Goal: Task Accomplishment & Management: Manage account settings

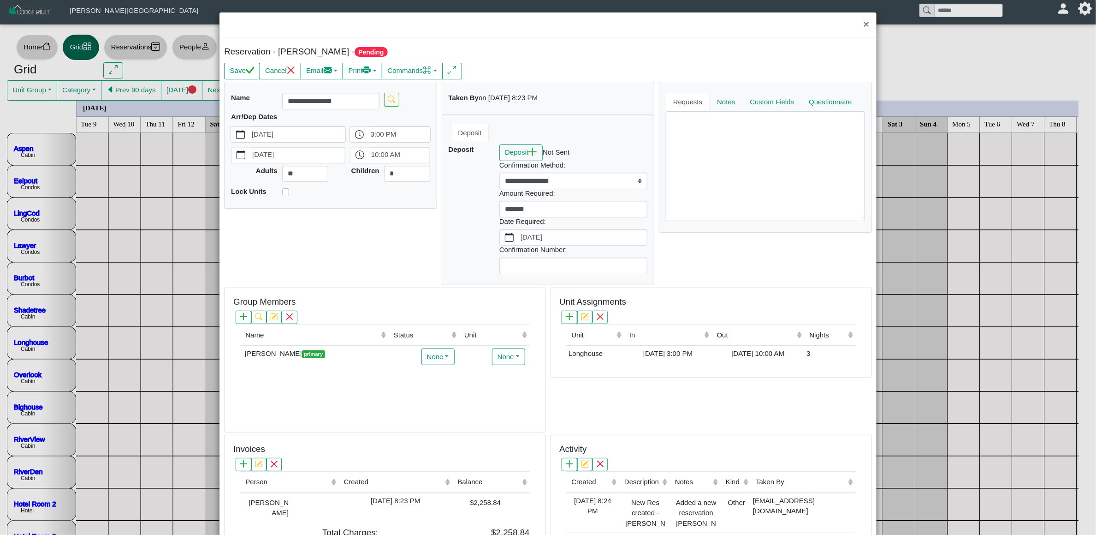
scroll to position [0, 1052]
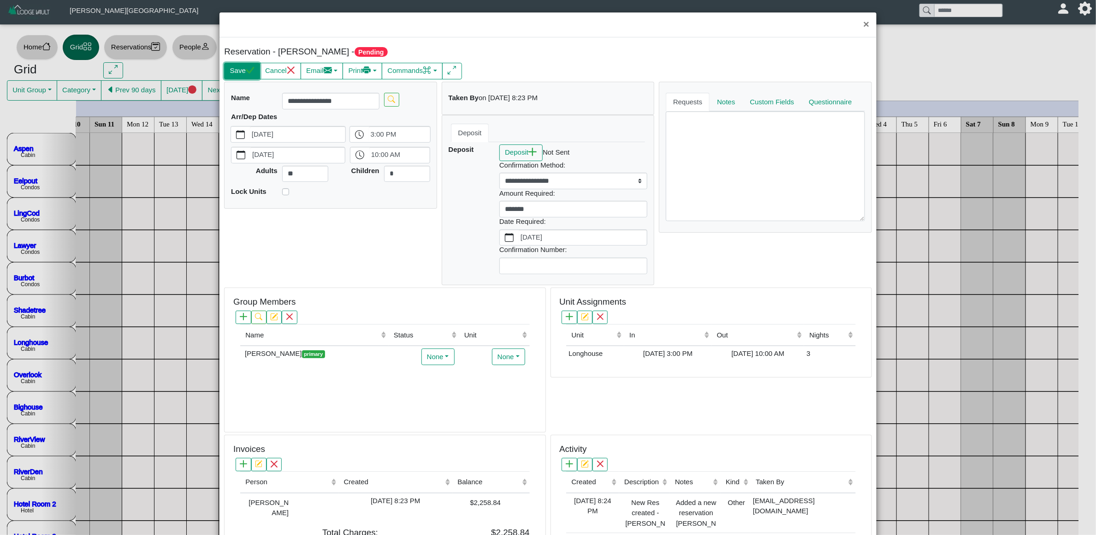
click at [241, 67] on button "Save" at bounding box center [242, 71] width 36 height 17
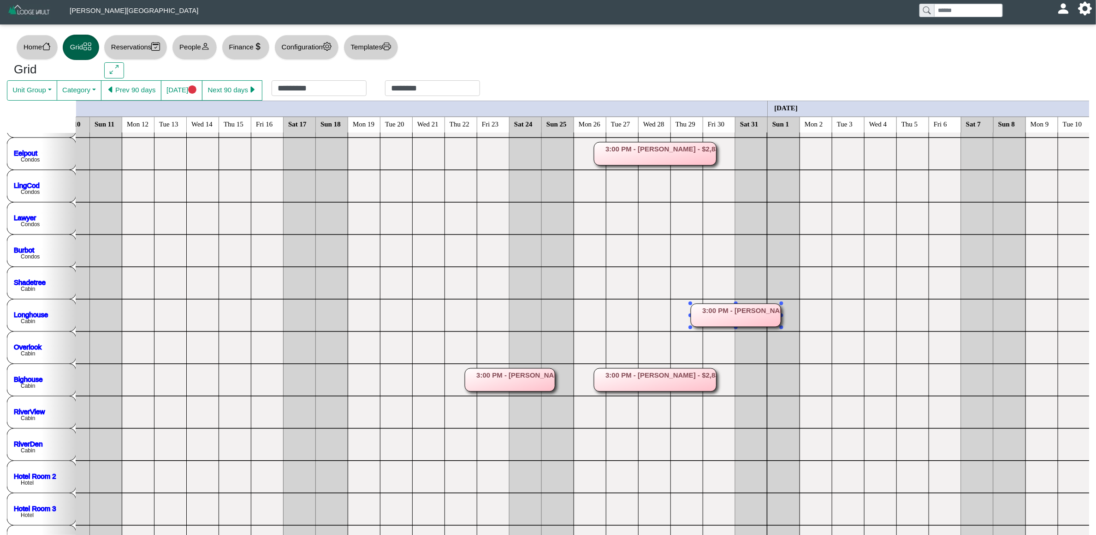
scroll to position [0, 0]
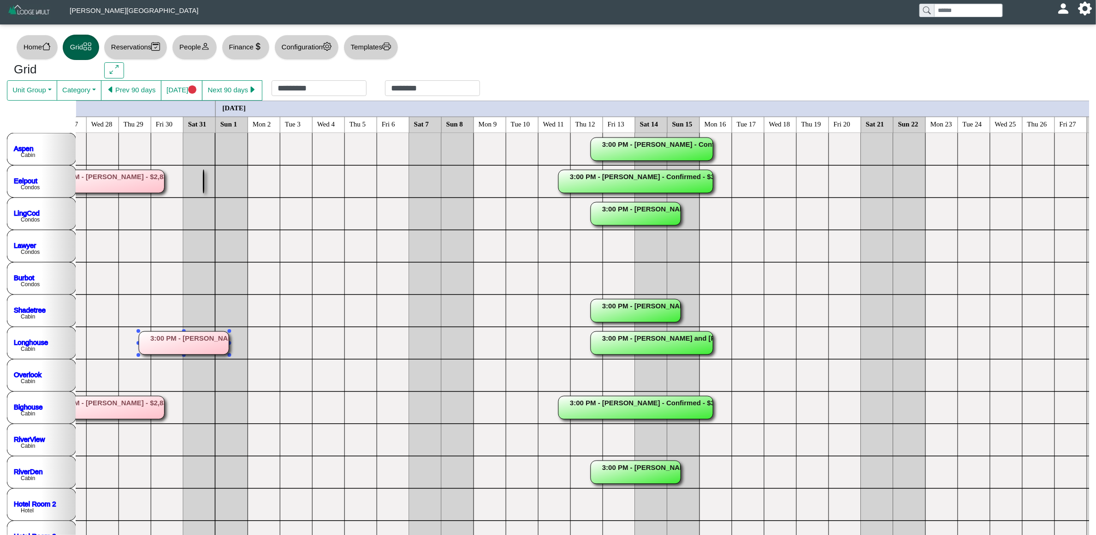
scroll to position [0, 1605]
click at [168, 95] on button "[DATE]" at bounding box center [182, 90] width 42 height 20
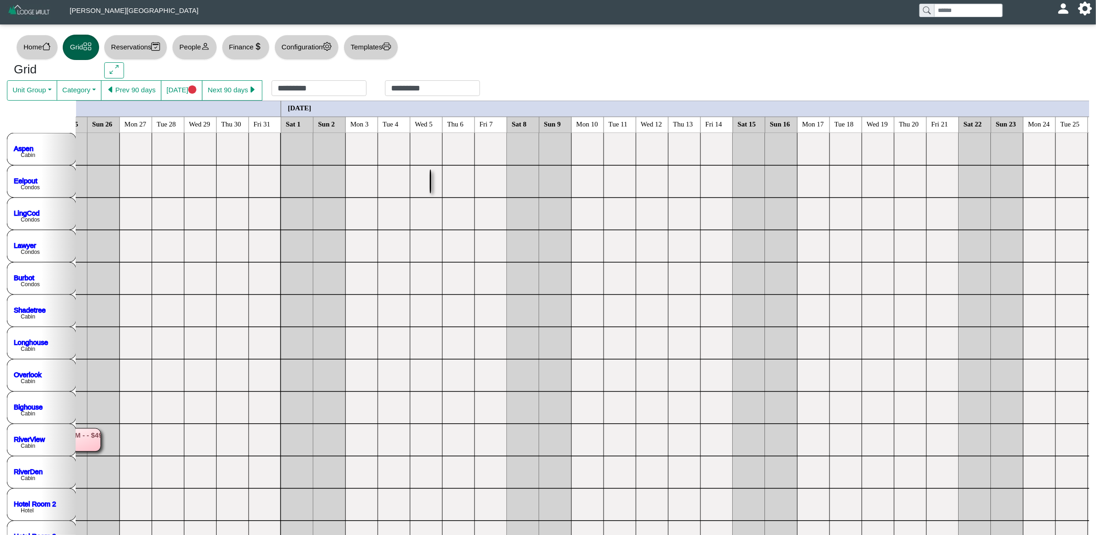
scroll to position [0, 1245]
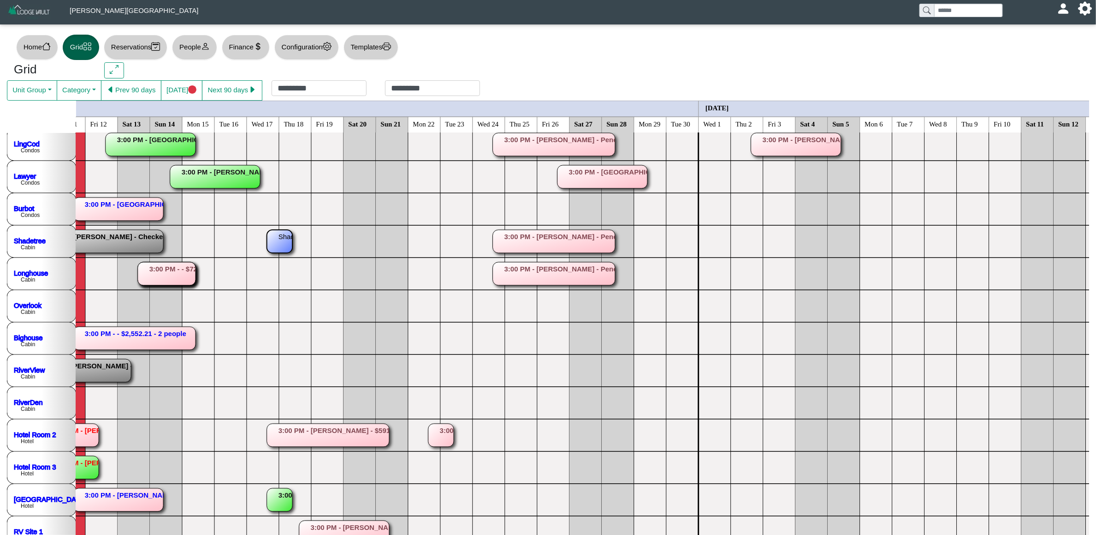
drag, startPoint x: 252, startPoint y: 242, endPoint x: 277, endPoint y: 244, distance: 25.0
drag, startPoint x: 235, startPoint y: 243, endPoint x: 252, endPoint y: 243, distance: 16.6
click at [258, 243] on rect at bounding box center [247, 241] width 25 height 23
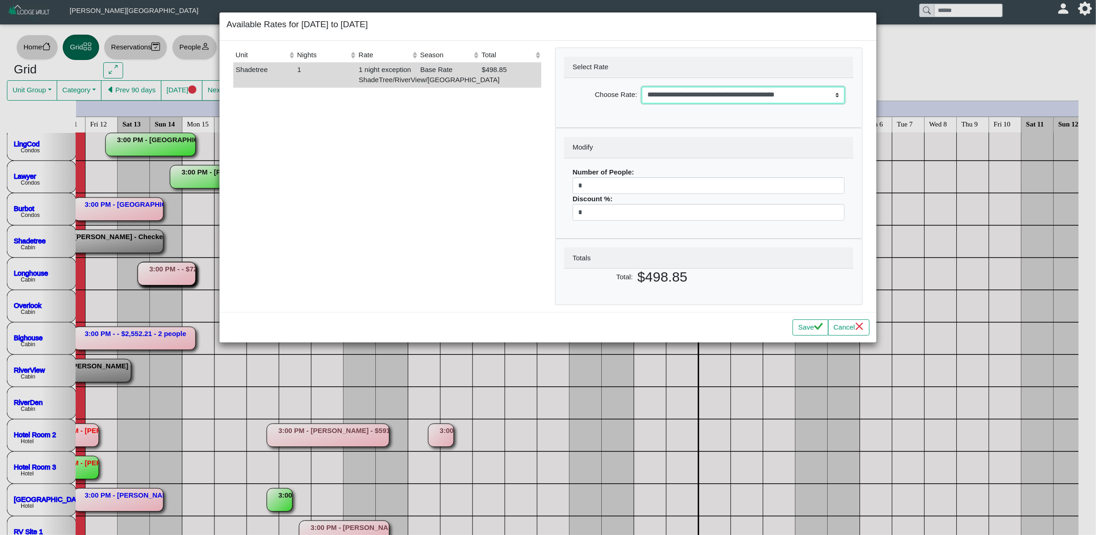
click at [801, 91] on select "**********" at bounding box center [743, 95] width 203 height 17
click at [642, 87] on select "**********" at bounding box center [743, 95] width 203 height 17
click at [810, 332] on button "Save" at bounding box center [811, 327] width 36 height 17
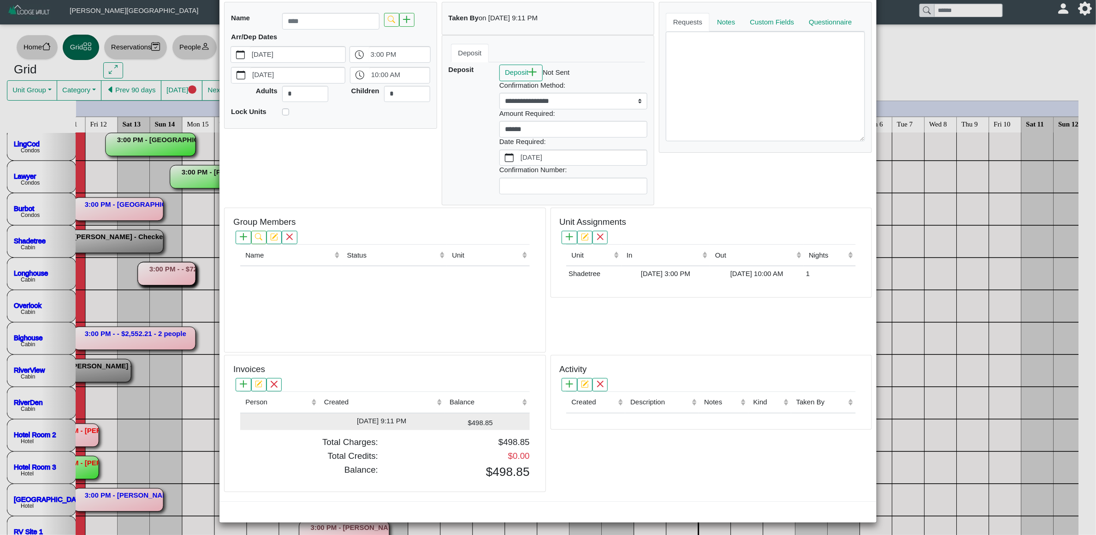
click at [423, 417] on div "[DATE] 9:11 PM" at bounding box center [381, 421] width 121 height 11
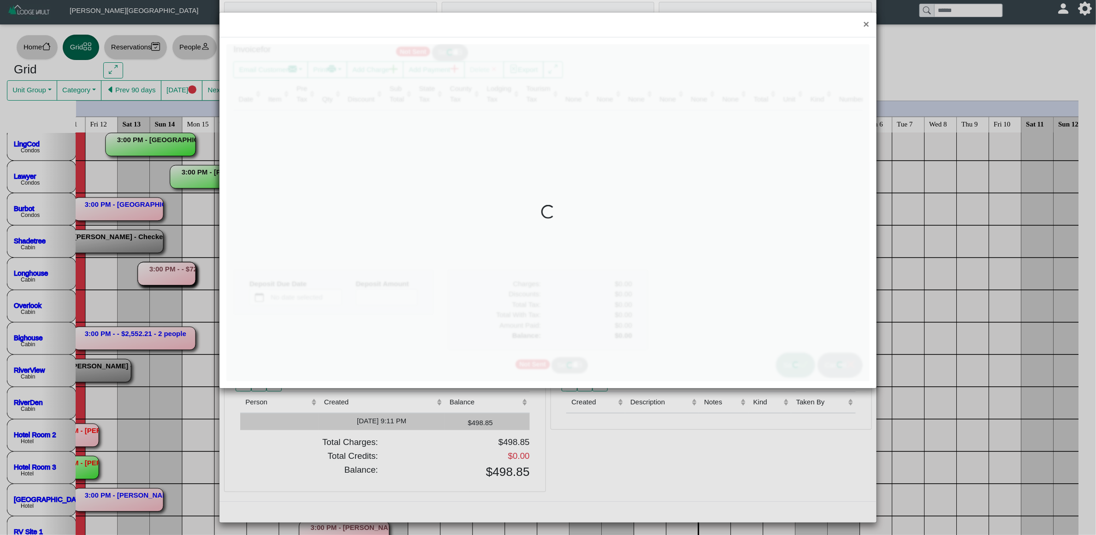
type input "*"
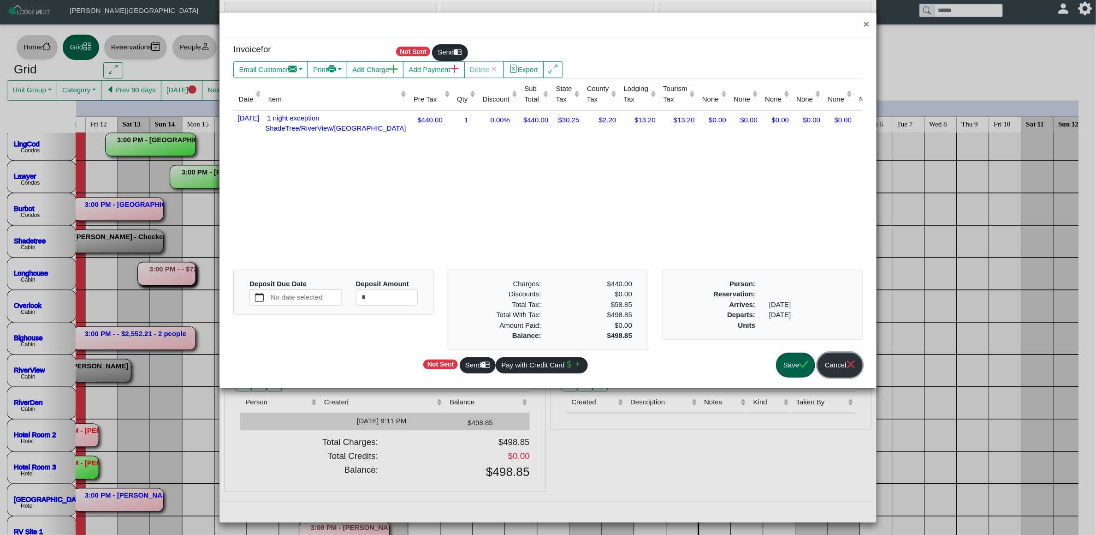
click at [838, 375] on button "Cancel" at bounding box center [840, 364] width 45 height 25
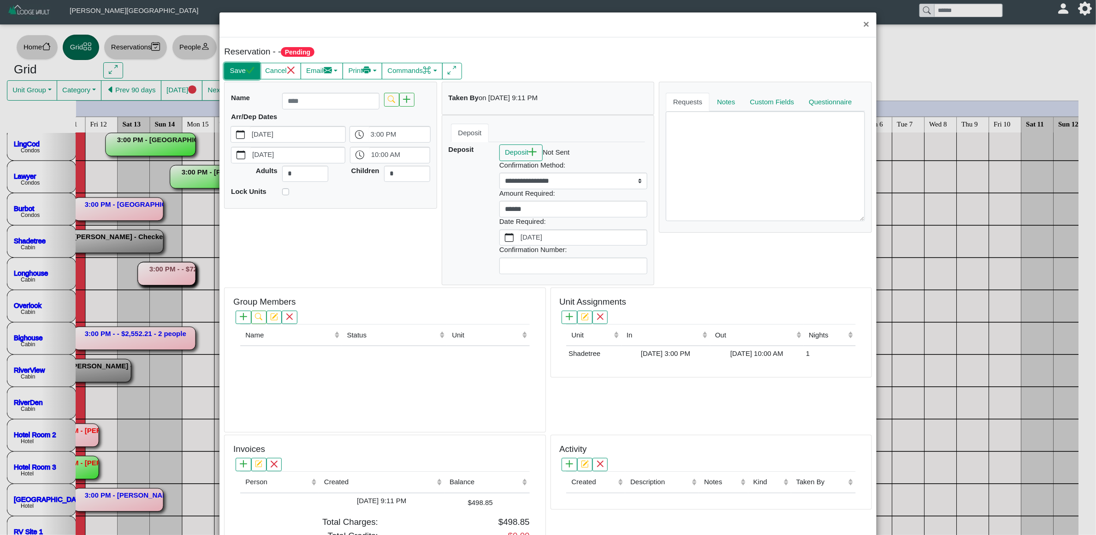
click at [238, 66] on button "Save" at bounding box center [242, 71] width 36 height 17
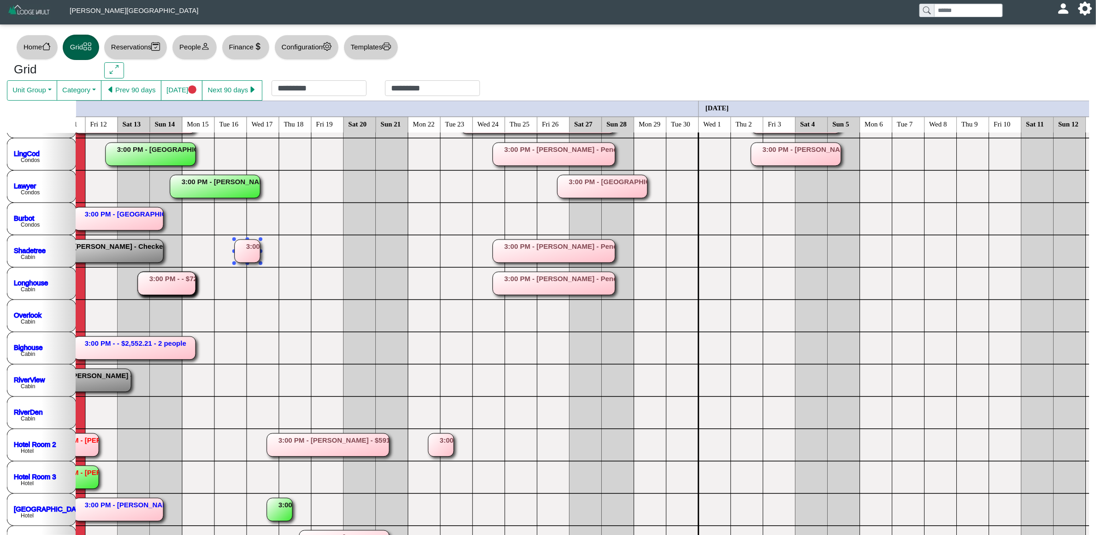
scroll to position [0, 0]
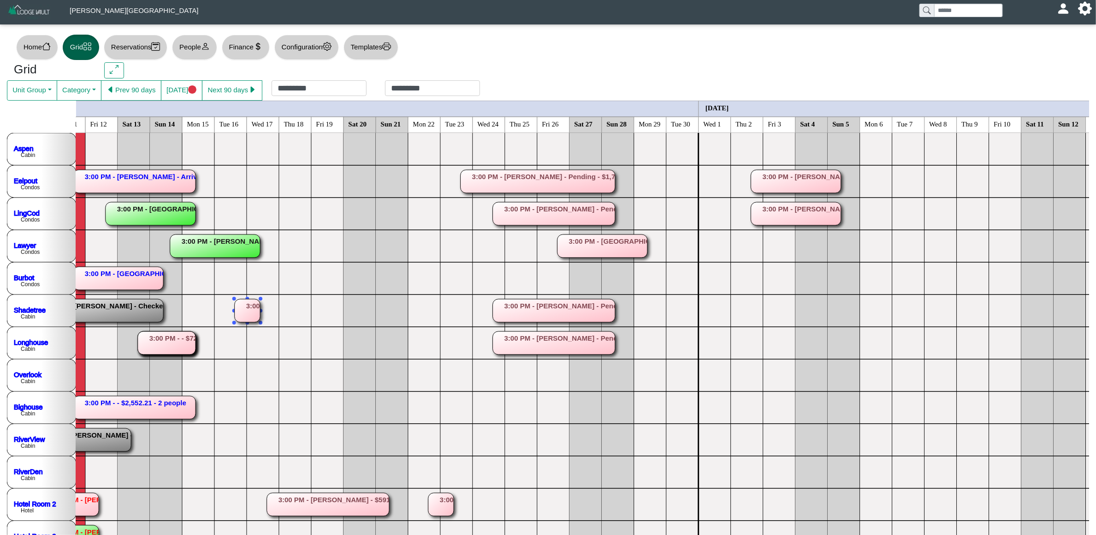
click at [256, 303] on rect at bounding box center [247, 310] width 25 height 23
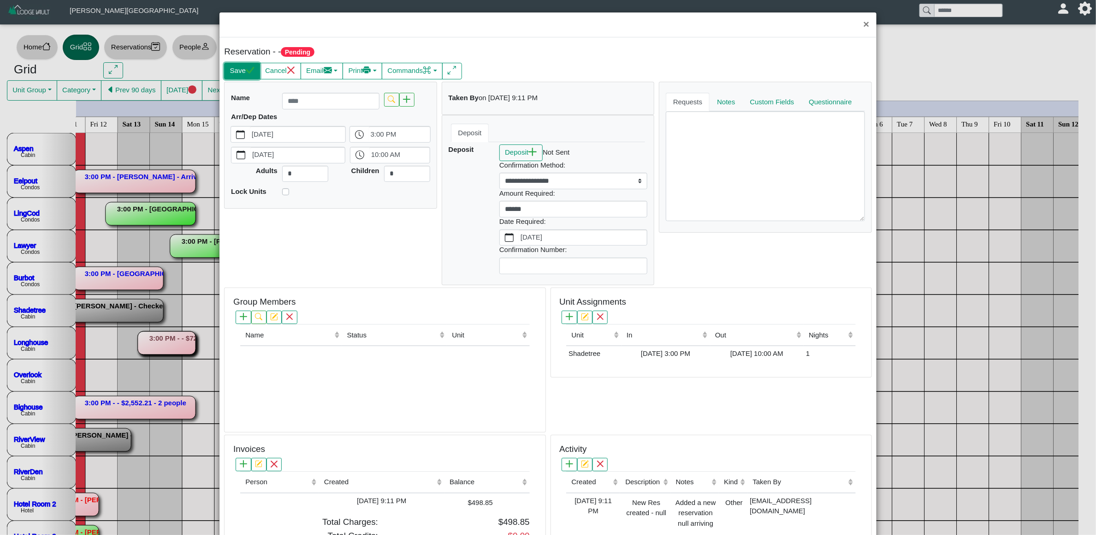
click at [241, 79] on button "Save" at bounding box center [242, 71] width 36 height 17
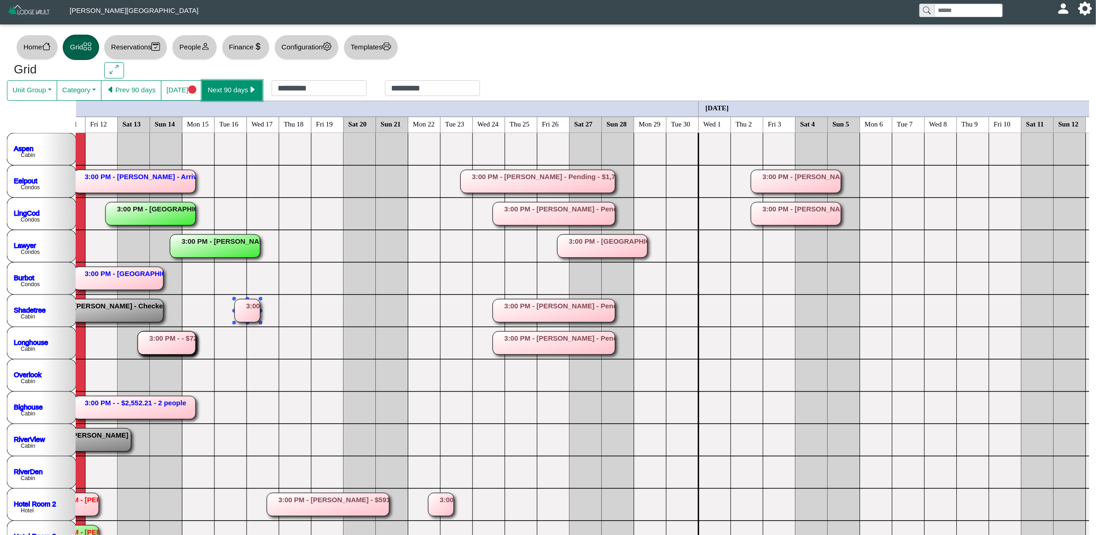
click at [248, 90] on icon "caret right fill" at bounding box center [252, 89] width 9 height 9
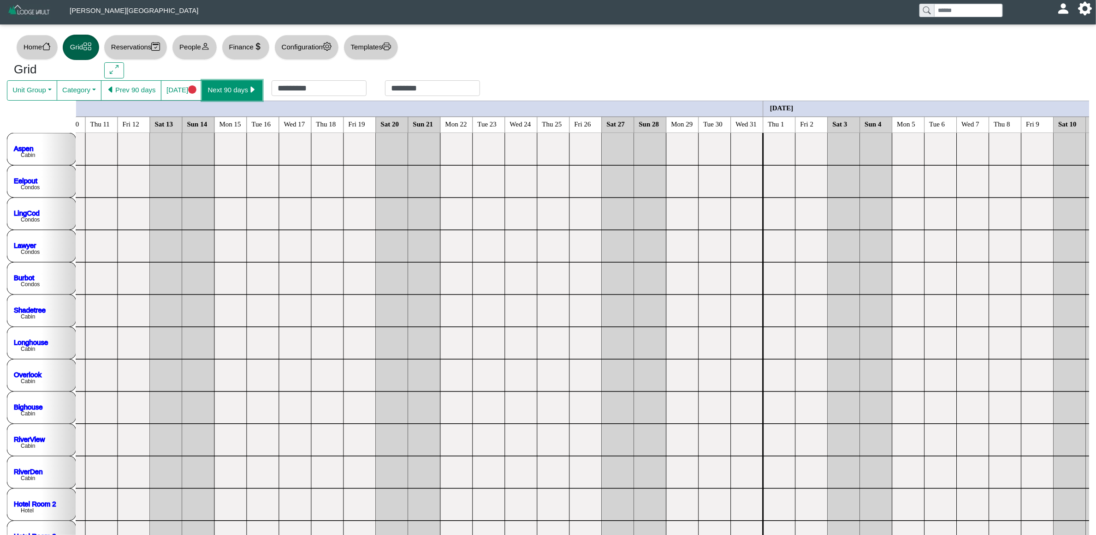
click at [247, 89] on button "Next 90 days" at bounding box center [232, 90] width 60 height 20
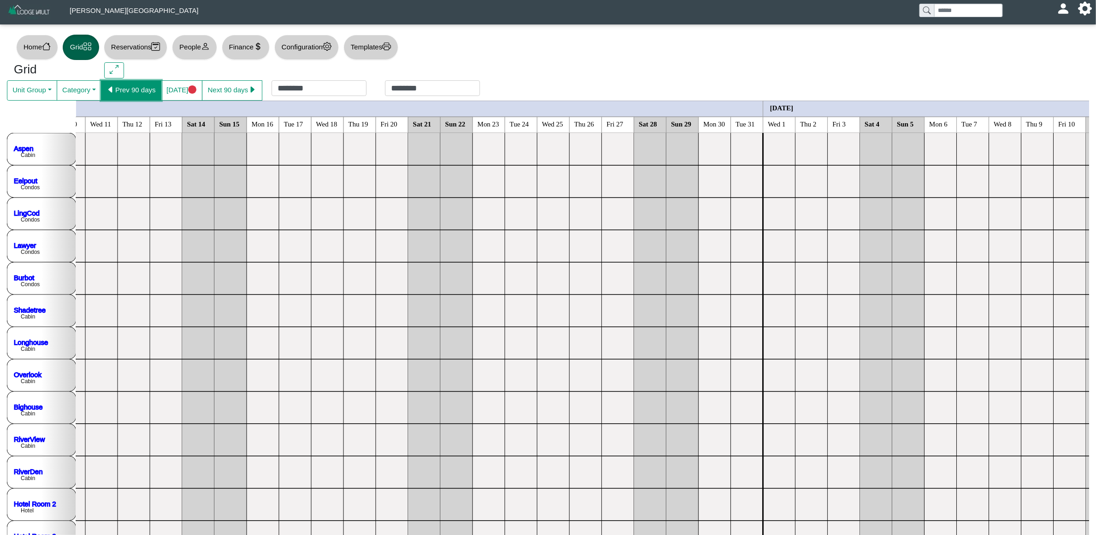
click at [143, 86] on button "Prev 90 days" at bounding box center [131, 90] width 60 height 20
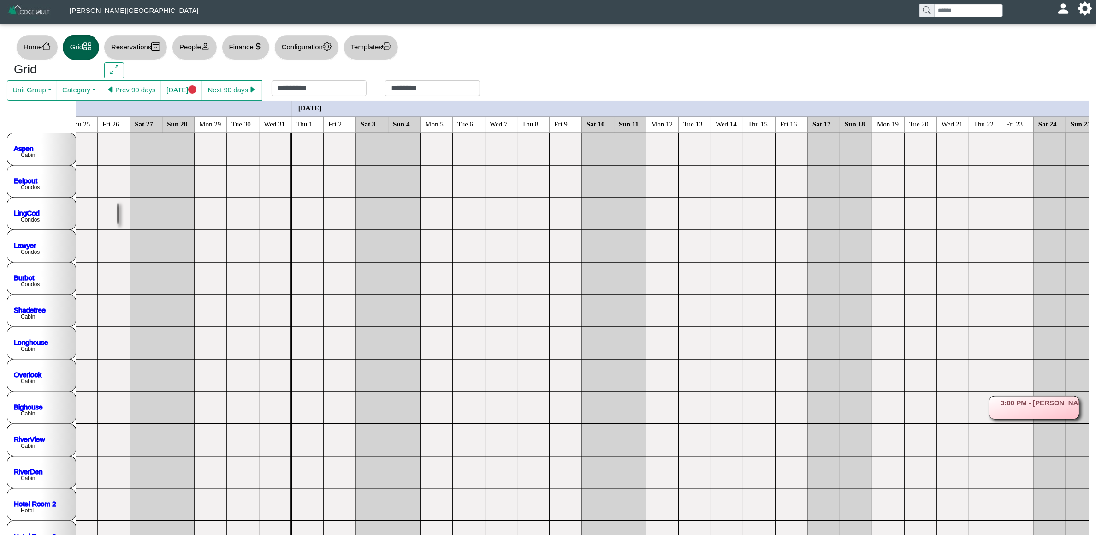
scroll to position [0, 638]
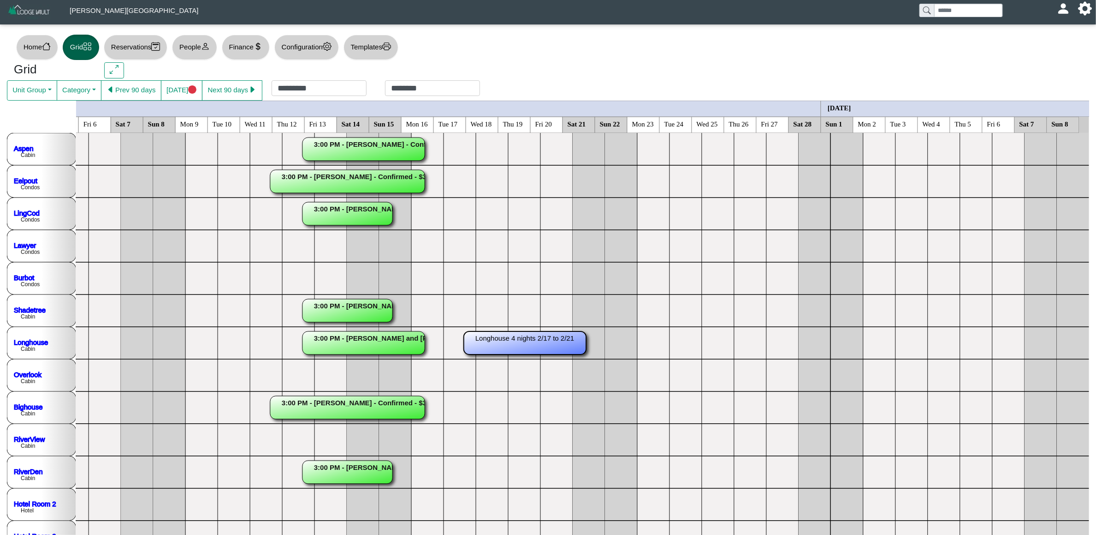
drag, startPoint x: 450, startPoint y: 340, endPoint x: 566, endPoint y: 343, distance: 116.7
click at [536, 348] on rect at bounding box center [525, 342] width 122 height 23
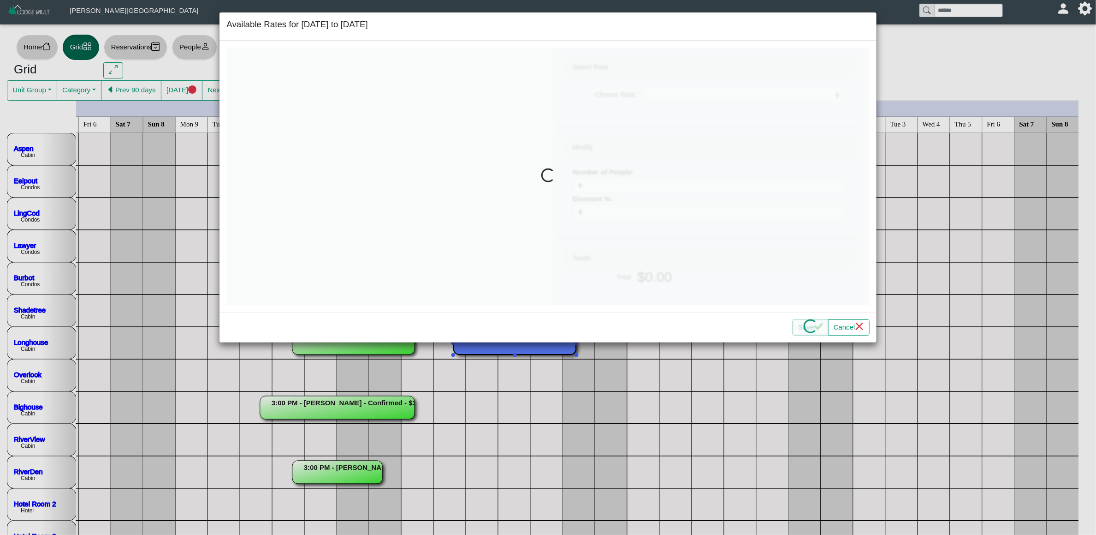
select select "**********"
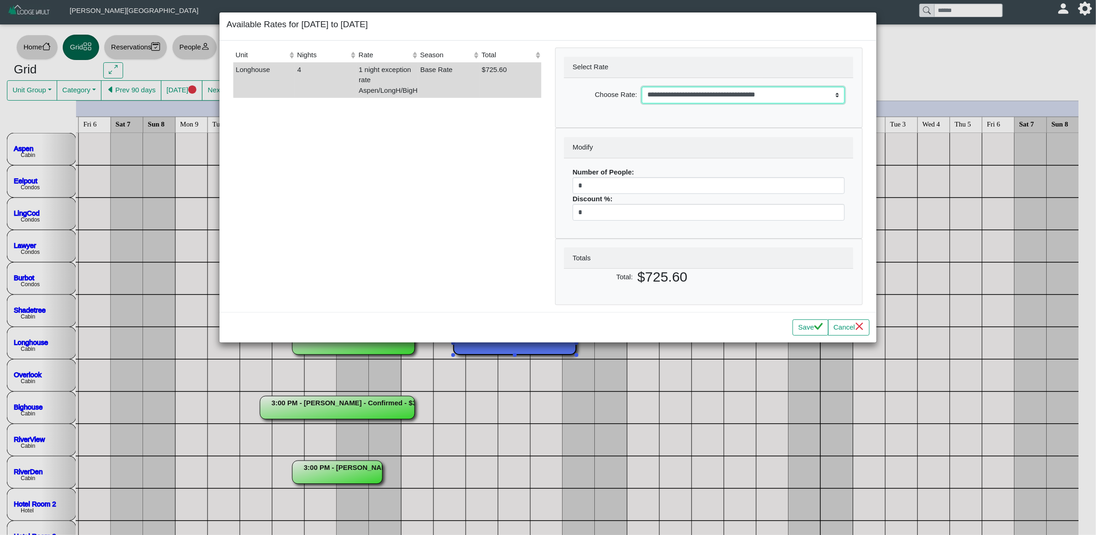
click at [753, 93] on select "**********" at bounding box center [743, 95] width 203 height 17
click at [642, 87] on select "**********" at bounding box center [743, 95] width 203 height 17
click at [801, 328] on button "Save" at bounding box center [811, 327] width 36 height 17
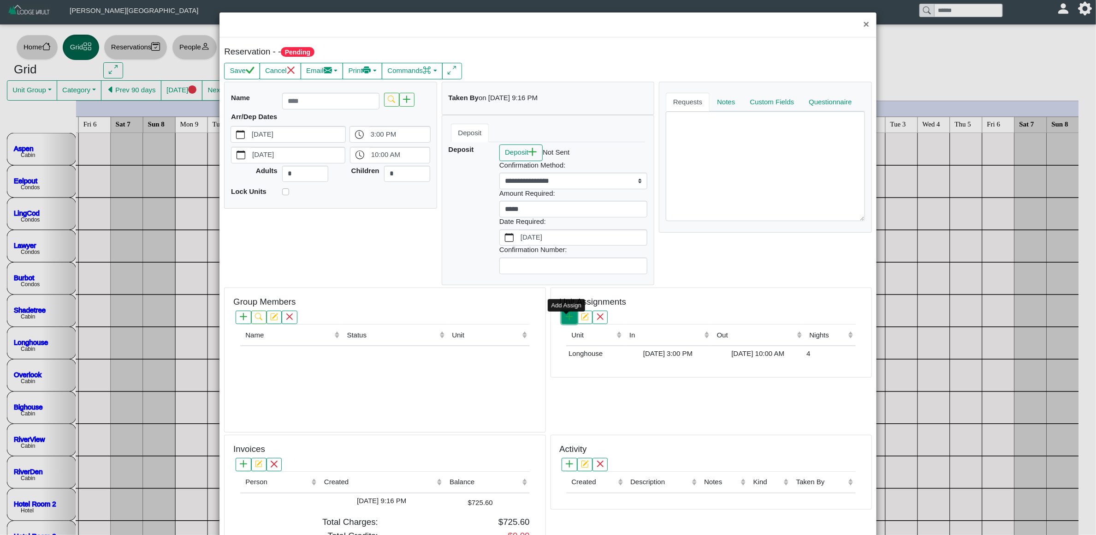
click at [566, 320] on icon "plus" at bounding box center [569, 316] width 7 height 7
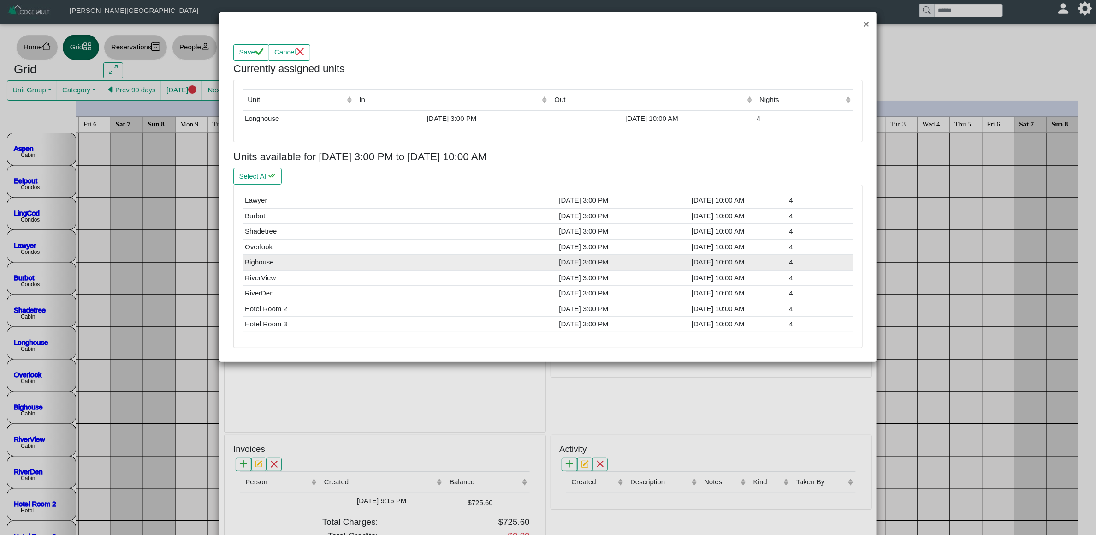
click at [310, 263] on td "Bighouse" at bounding box center [381, 263] width 276 height 16
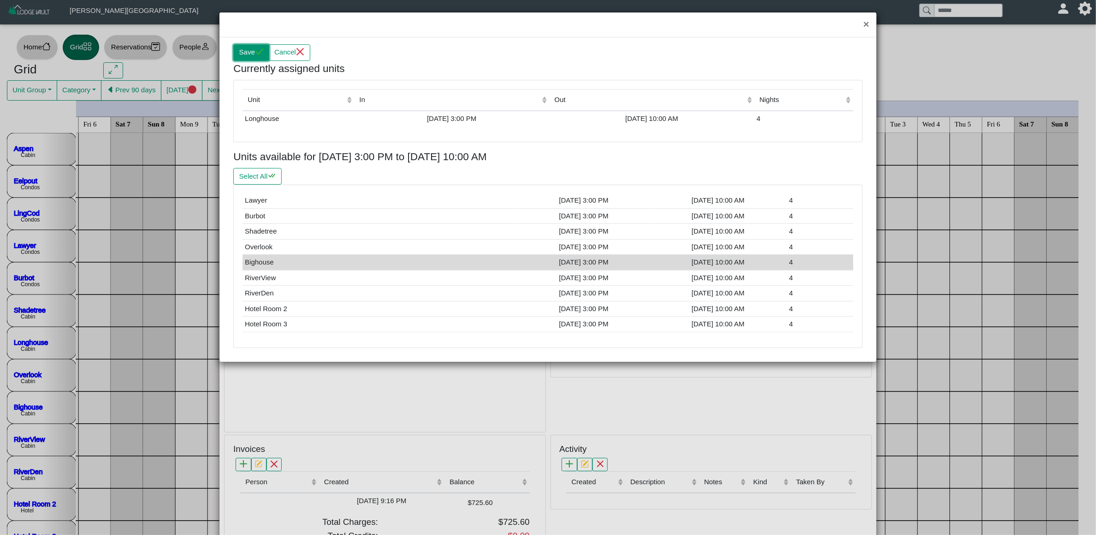
click at [256, 54] on icon "check" at bounding box center [259, 52] width 9 height 9
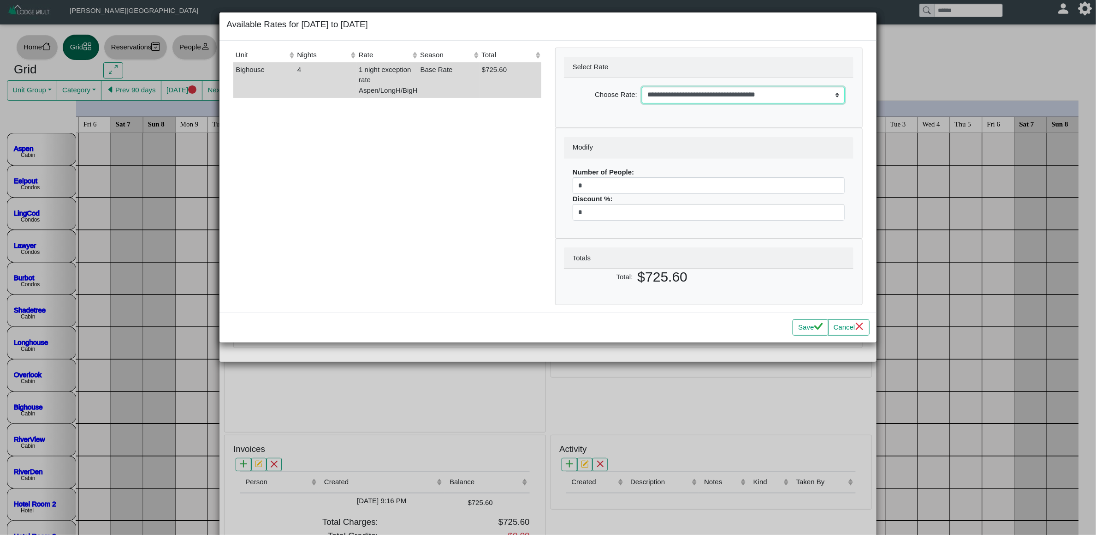
click at [717, 100] on select "**********" at bounding box center [743, 95] width 203 height 17
select select "**********"
click at [642, 87] on select "**********" at bounding box center [743, 95] width 203 height 17
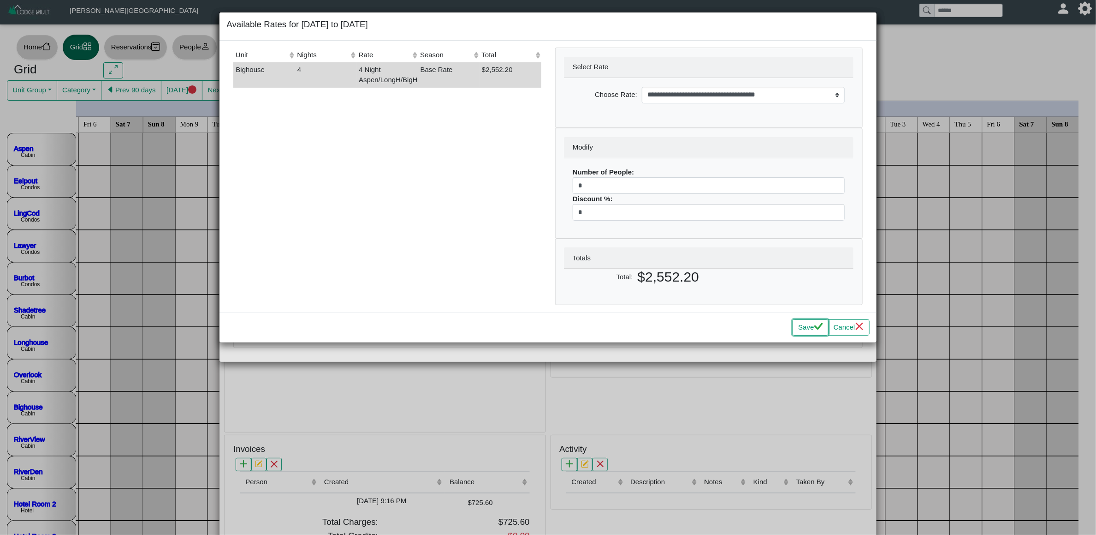
click at [803, 327] on button "Save" at bounding box center [811, 327] width 36 height 17
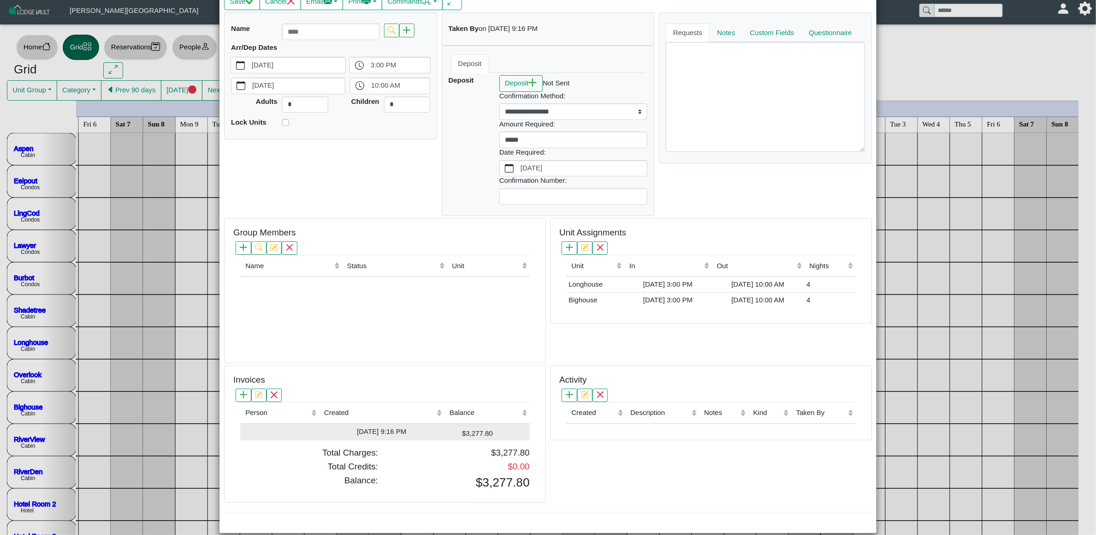
click at [493, 432] on div "$3,277.80" at bounding box center [470, 432] width 46 height 12
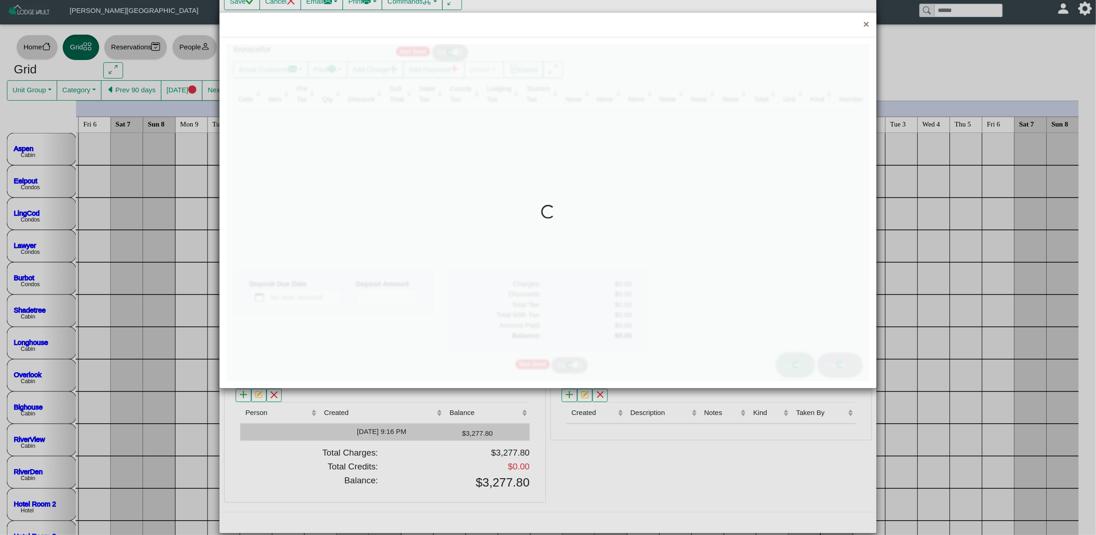
type input "*"
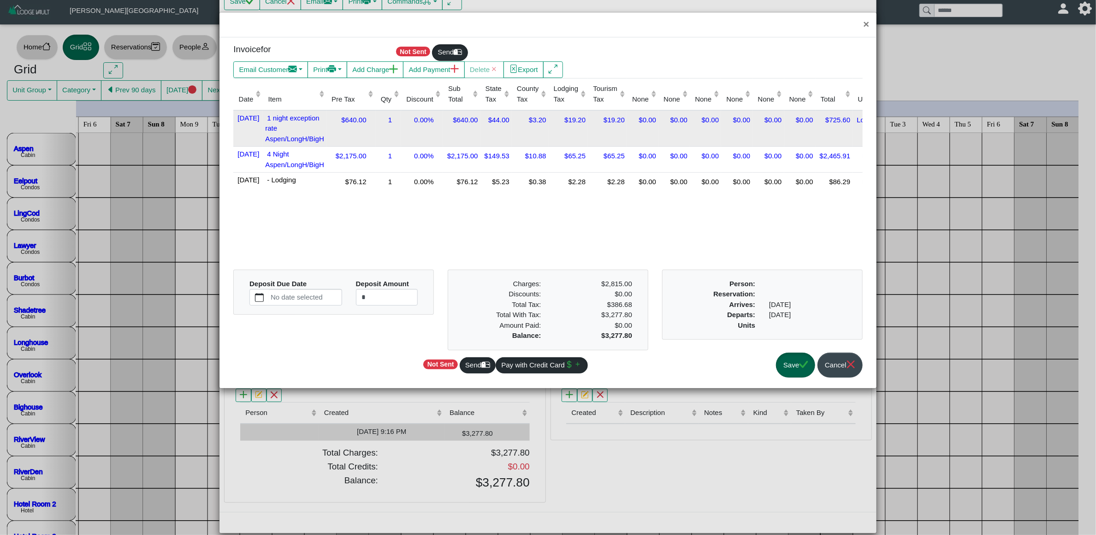
click at [453, 131] on td "$640.00" at bounding box center [461, 128] width 37 height 36
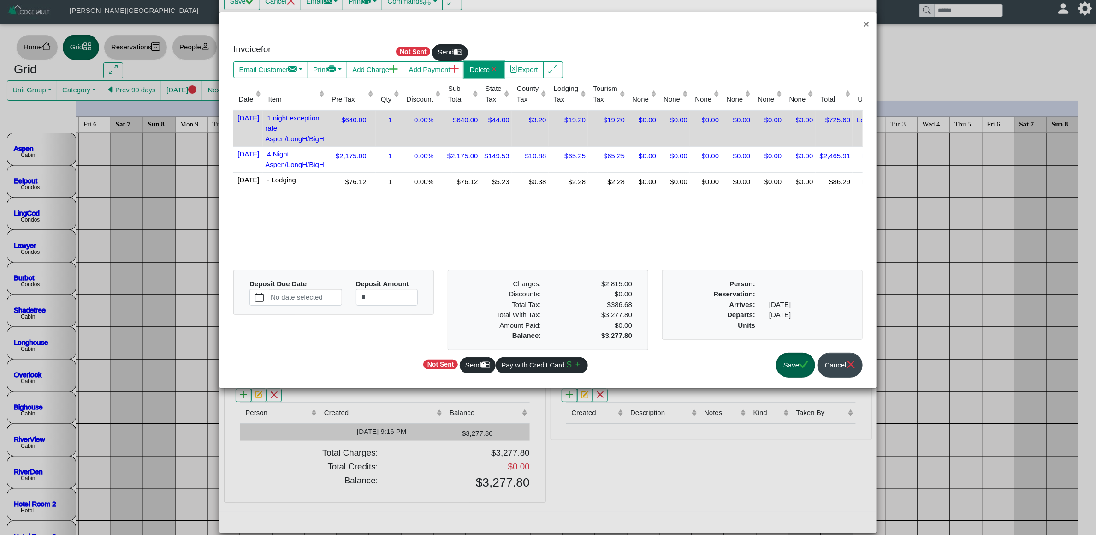
click at [496, 71] on icon "x" at bounding box center [495, 69] width 4 height 4
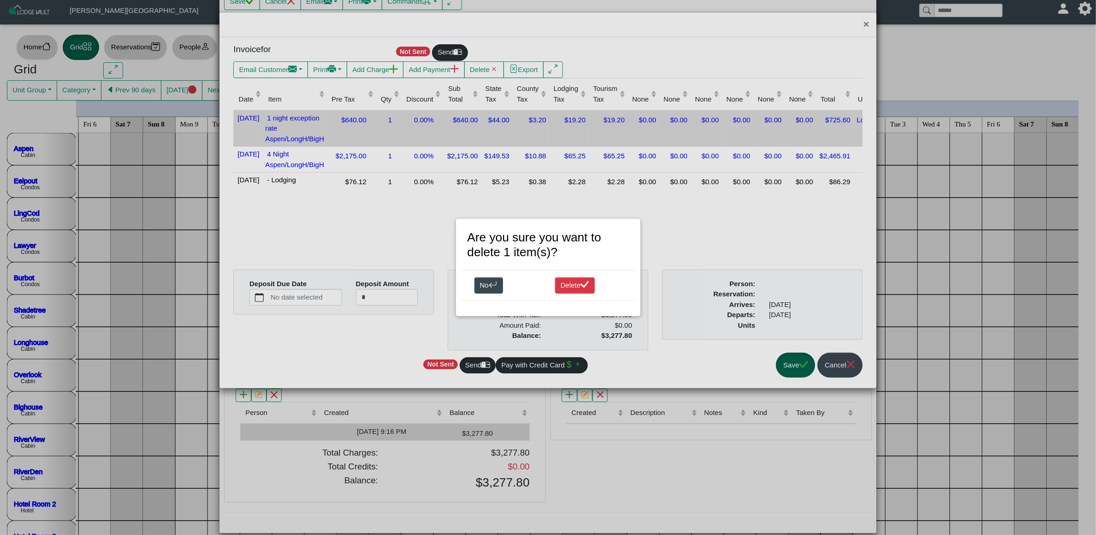
click at [576, 295] on div "No Delete" at bounding box center [548, 285] width 175 height 30
click at [574, 284] on button "Delete" at bounding box center [575, 285] width 40 height 17
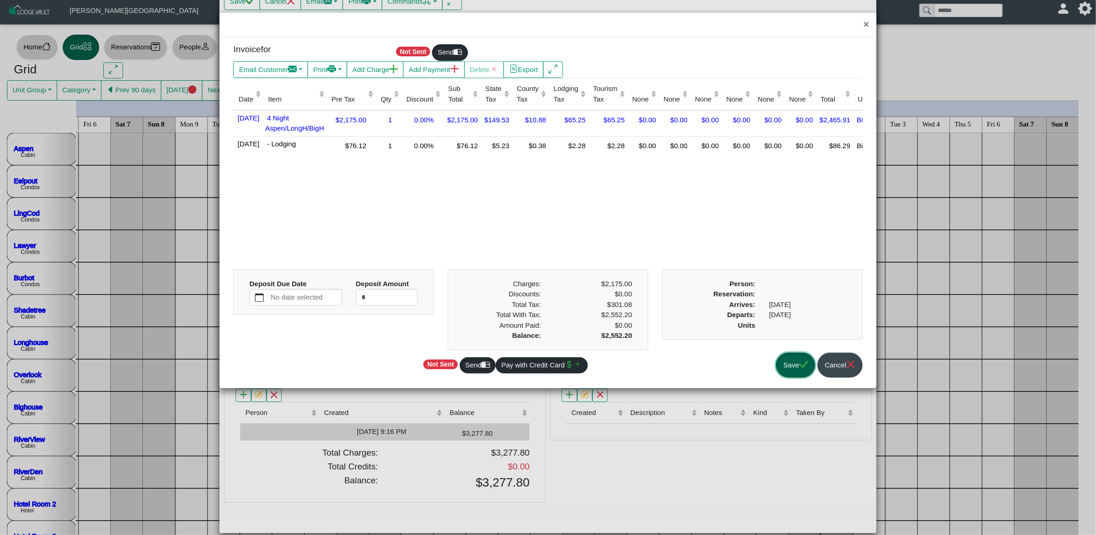
click at [789, 366] on button "Save" at bounding box center [795, 364] width 39 height 25
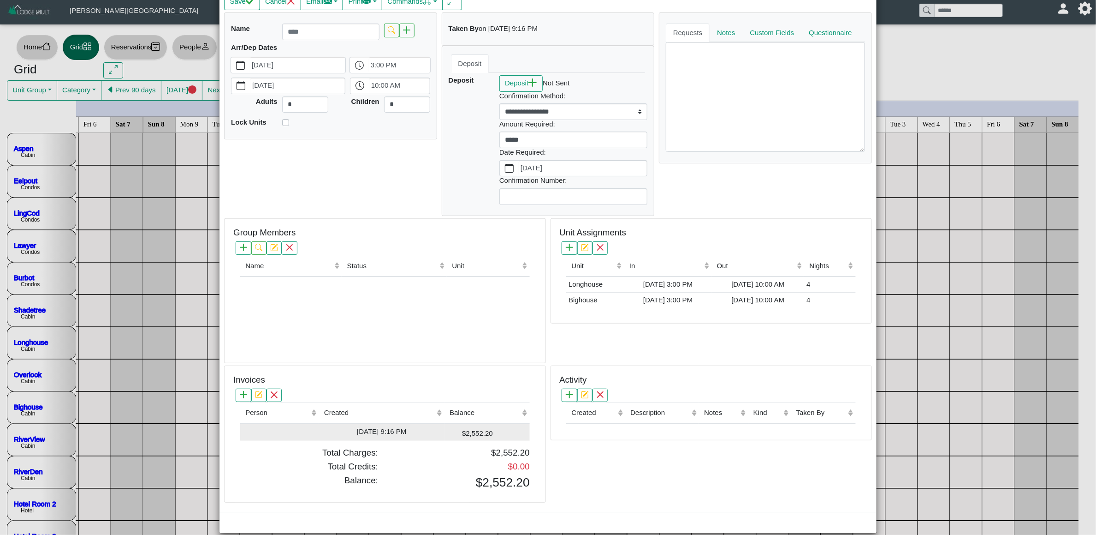
click at [454, 437] on div "$2,552.20" at bounding box center [470, 432] width 46 height 12
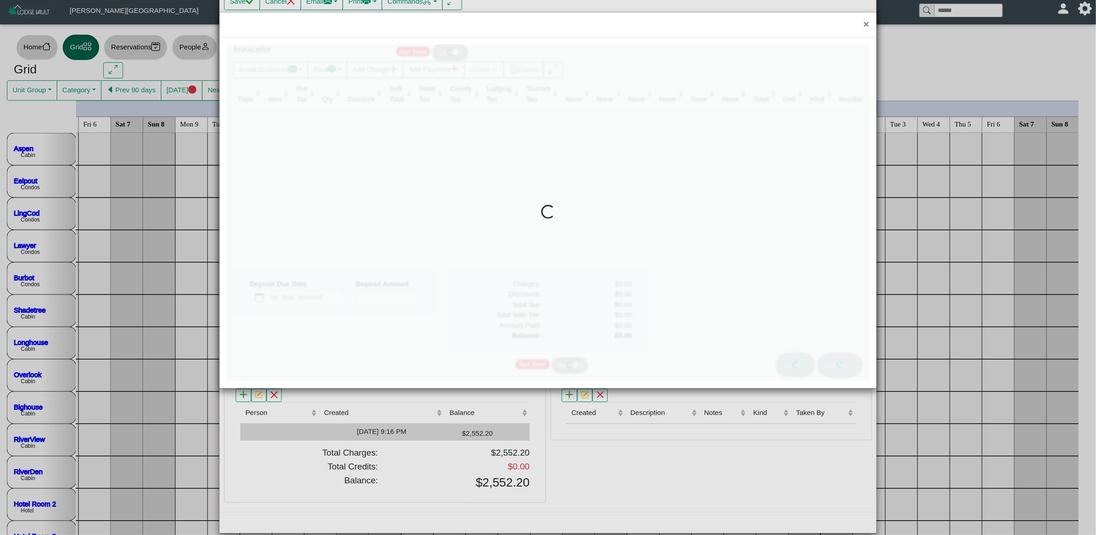
type input "*"
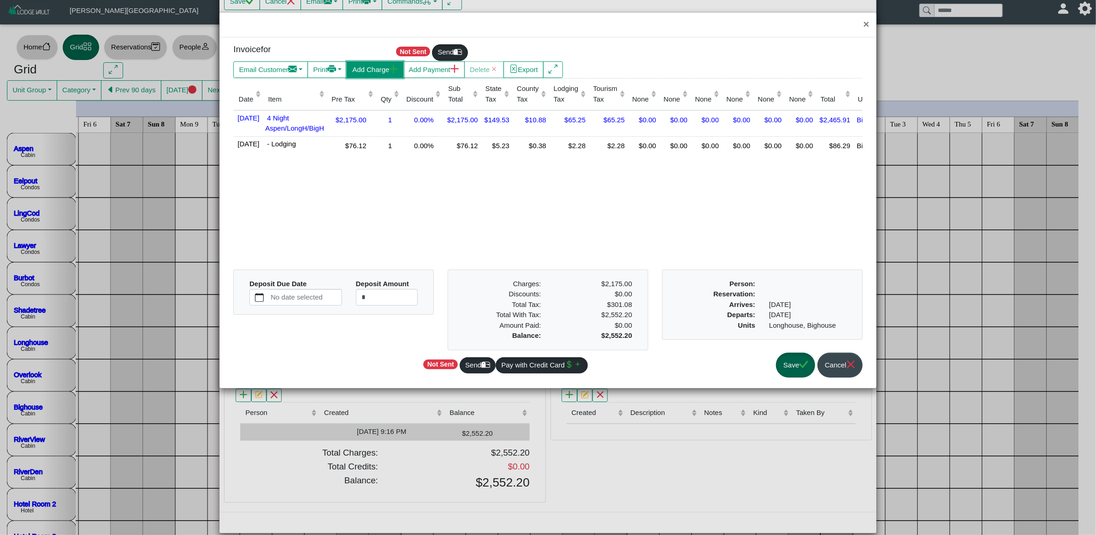
click at [389, 72] on button "Add Charge" at bounding box center [375, 69] width 57 height 17
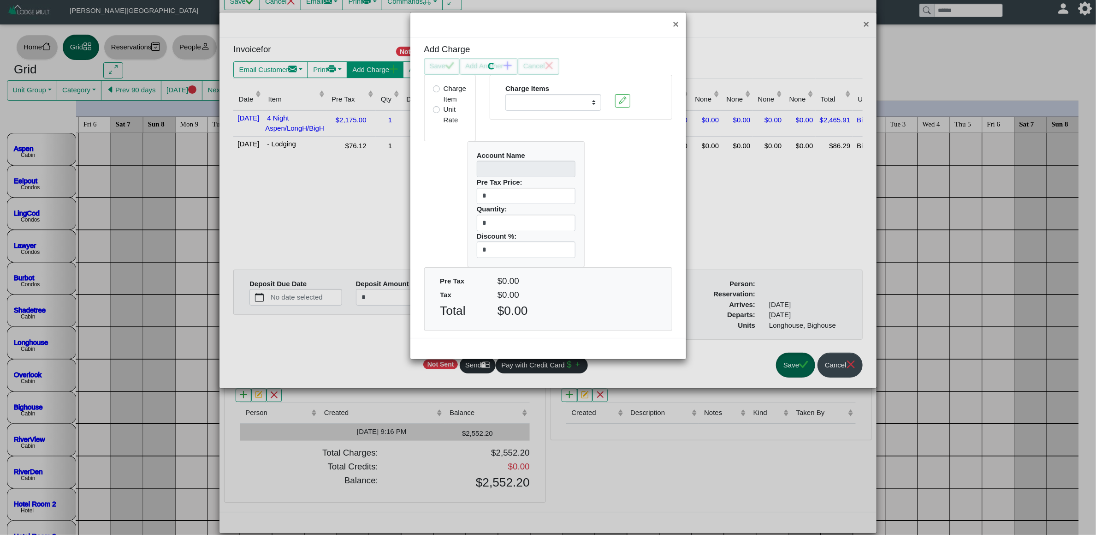
select select
click at [676, 22] on button "×" at bounding box center [676, 24] width 20 height 24
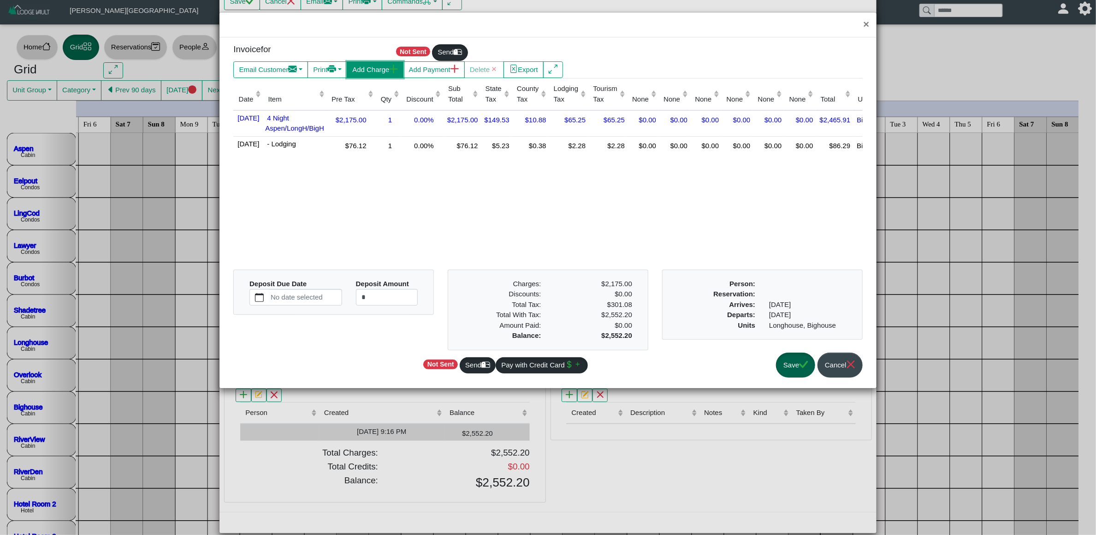
click at [385, 68] on button "Add Charge" at bounding box center [375, 69] width 57 height 17
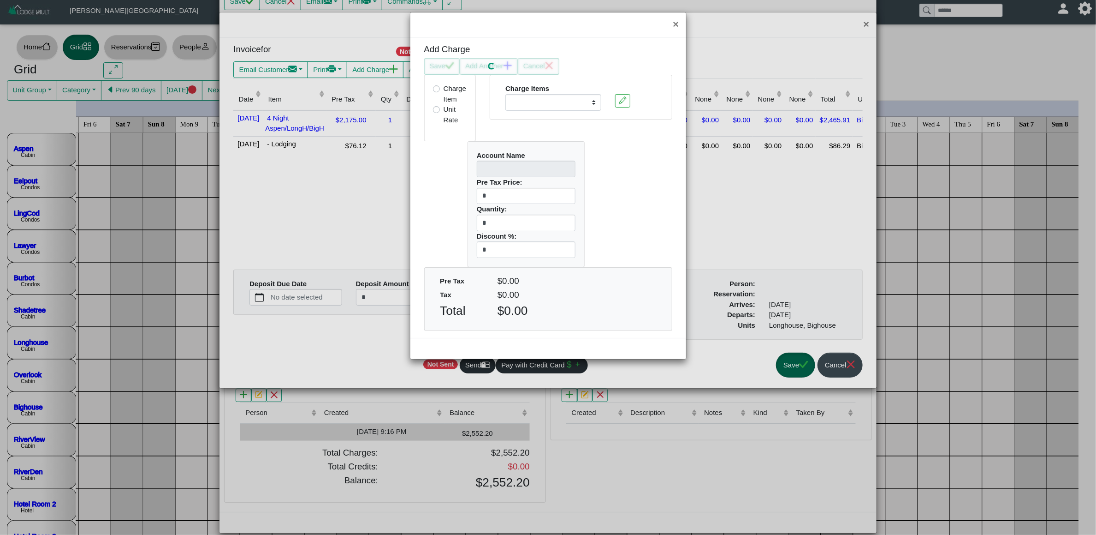
select select
click at [444, 108] on label "Unit Rate" at bounding box center [455, 114] width 23 height 21
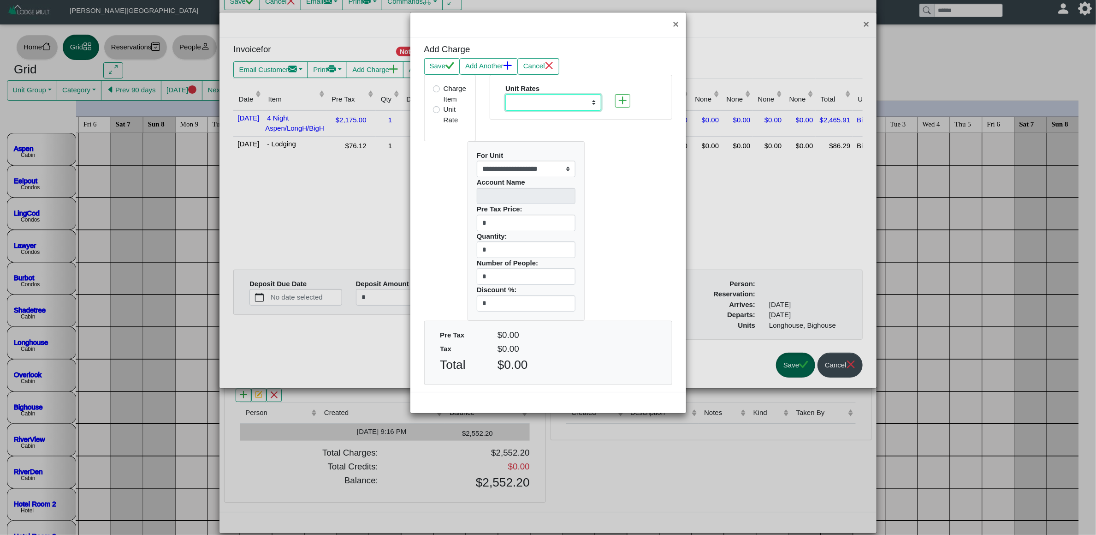
click at [538, 100] on select "**********" at bounding box center [553, 102] width 96 height 17
select select "**********"
click at [506, 95] on select "**********" at bounding box center [553, 102] width 96 height 17
type input "*******"
type input "****"
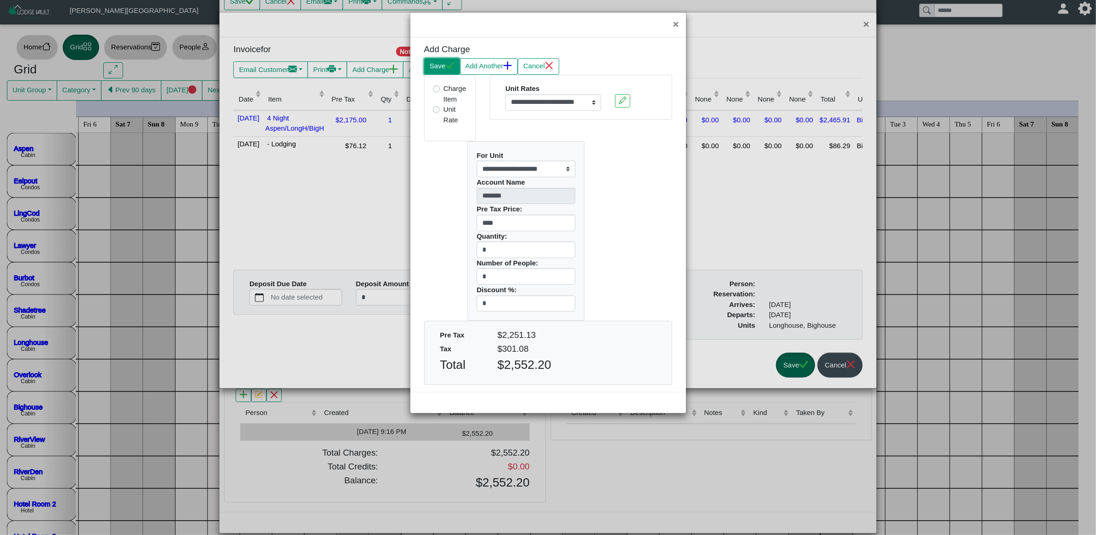
click at [452, 68] on icon "check" at bounding box center [450, 65] width 9 height 7
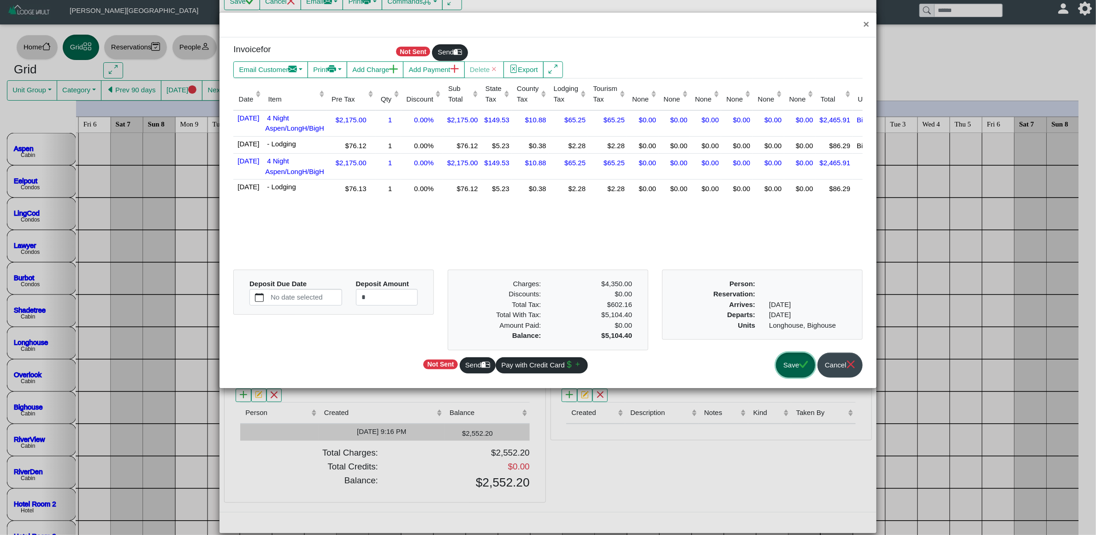
click at [784, 364] on button "Save" at bounding box center [795, 364] width 39 height 25
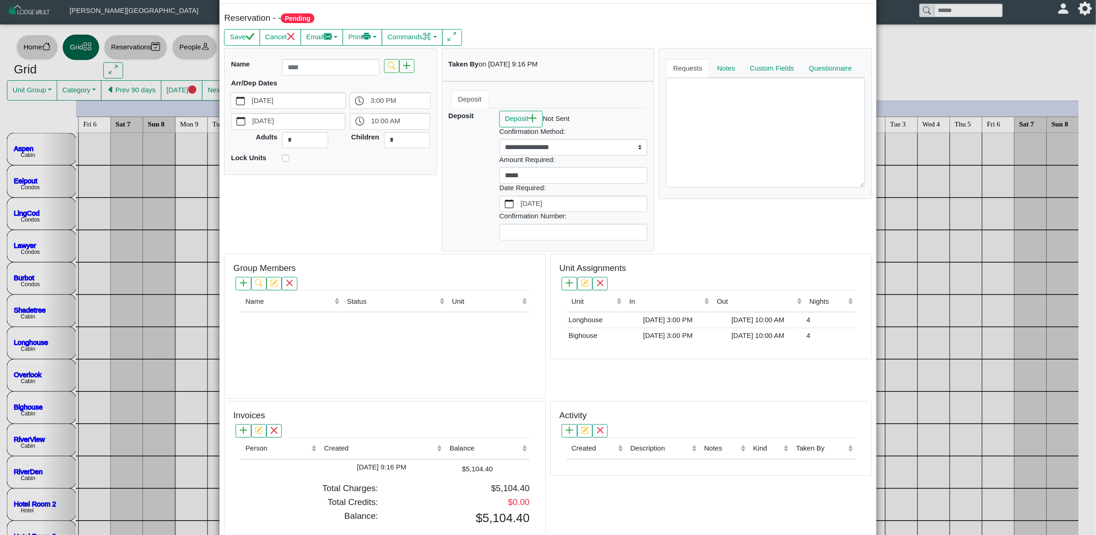
scroll to position [0, 0]
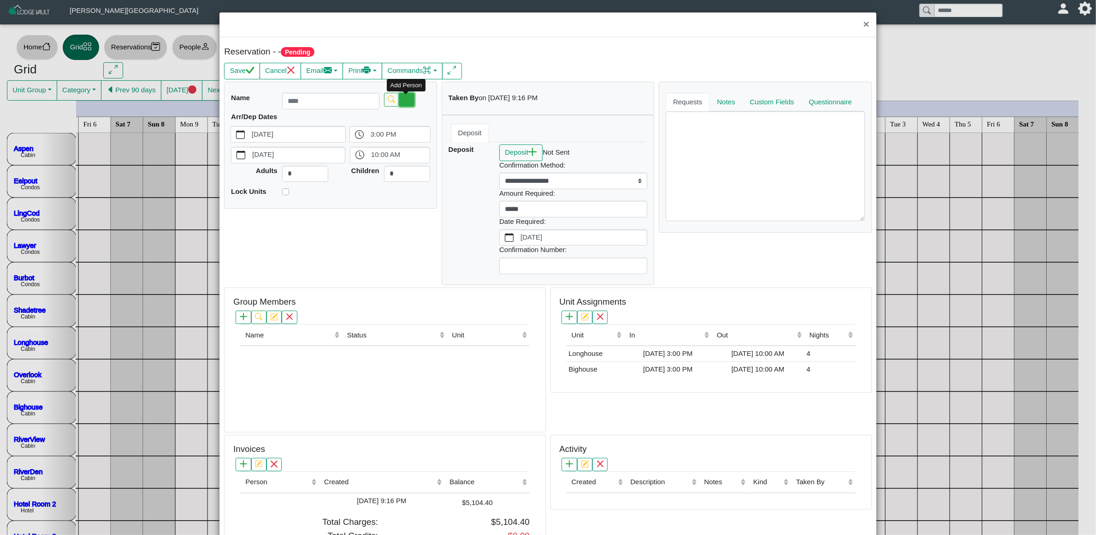
click at [407, 100] on icon "plus" at bounding box center [406, 98] width 7 height 7
select select "**********"
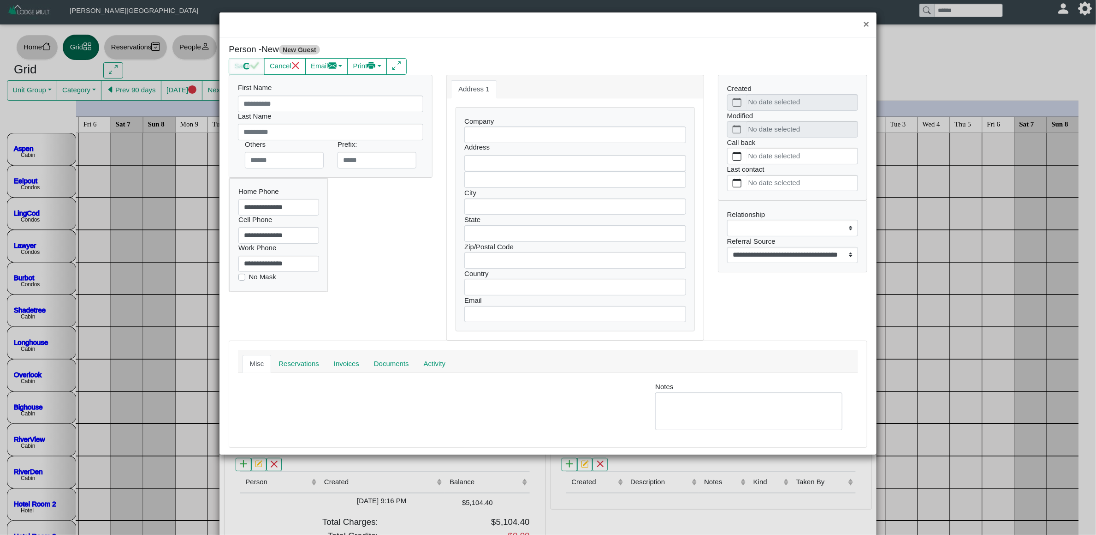
select select
click at [371, 111] on input "text" at bounding box center [330, 103] width 185 height 17
click at [871, 22] on button "×" at bounding box center [866, 24] width 20 height 24
select select "**********"
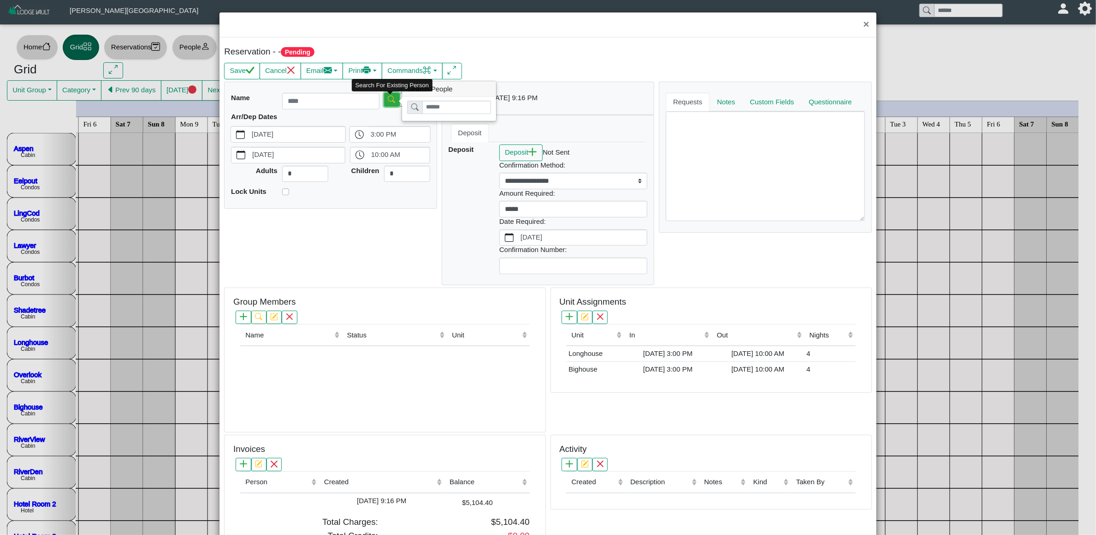
click at [393, 101] on button "button" at bounding box center [391, 99] width 15 height 13
click at [428, 109] on input "search" at bounding box center [456, 107] width 69 height 13
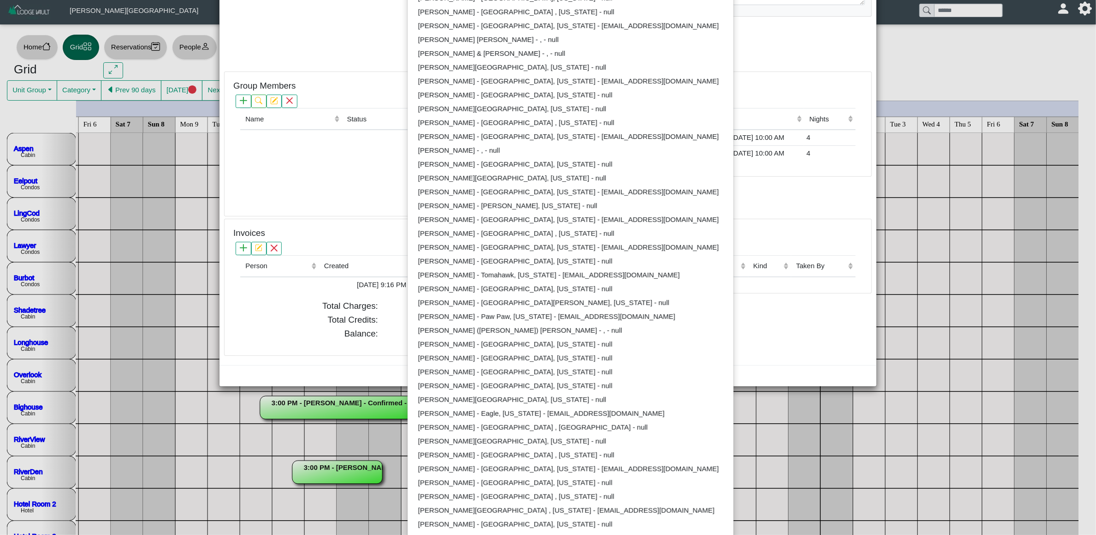
scroll to position [216, 0]
type input "****"
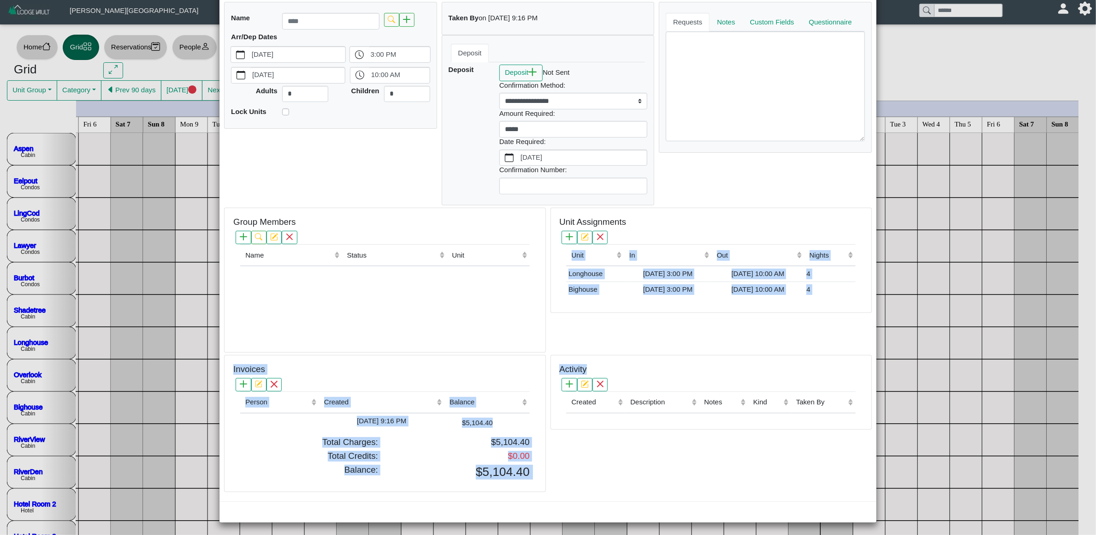
drag, startPoint x: 1075, startPoint y: 253, endPoint x: 1073, endPoint y: 297, distance: 44.3
click at [1073, 297] on div "× Reservation - - Pending Save Cancel Email Compose New Message Collect Balance…" at bounding box center [548, 267] width 1096 height 535
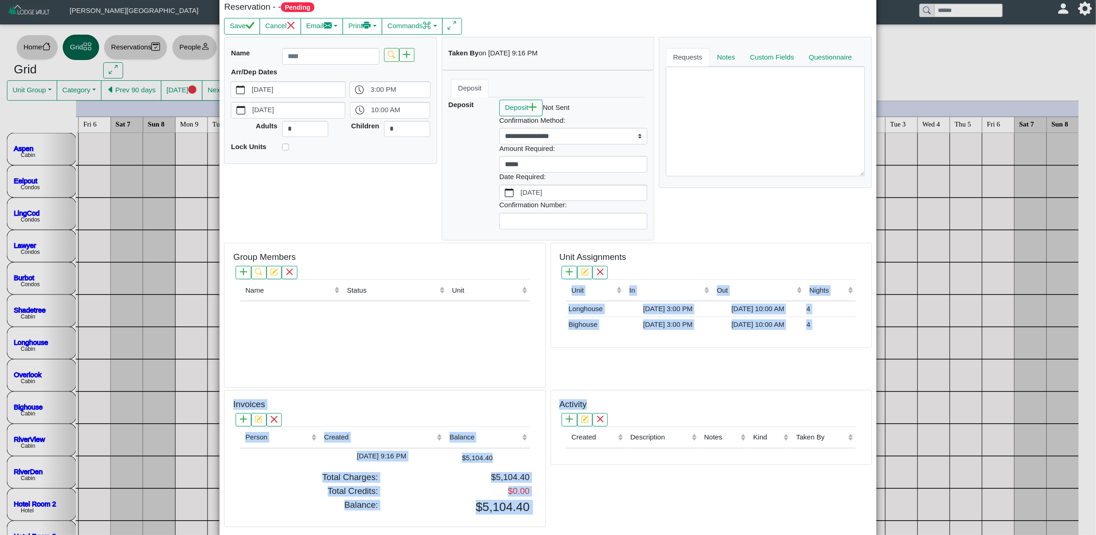
scroll to position [0, 0]
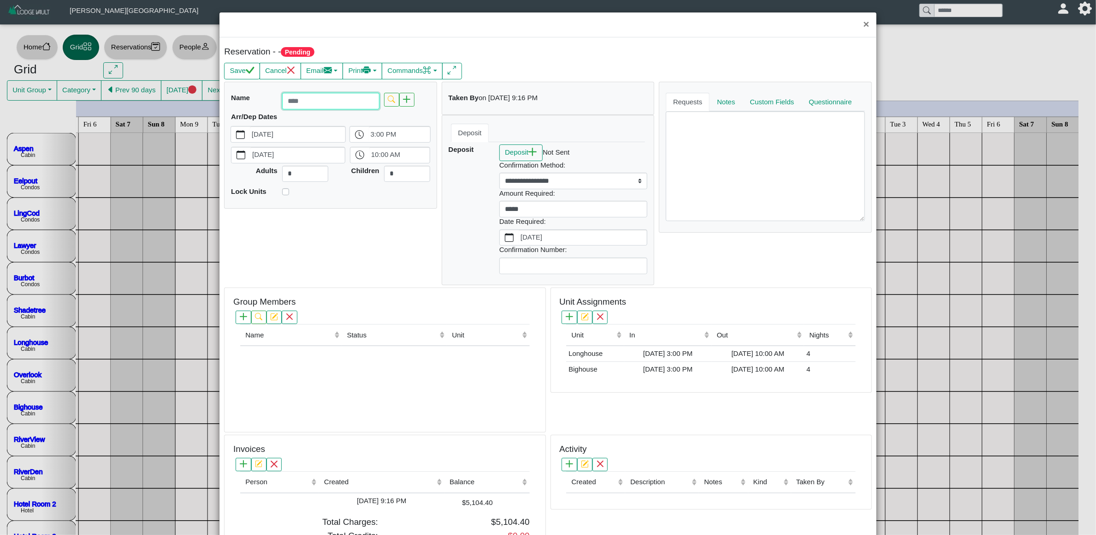
click at [354, 99] on input "text" at bounding box center [330, 101] width 97 height 17
type input "*"
click at [388, 101] on icon "search" at bounding box center [391, 98] width 7 height 7
click at [473, 111] on input "search" at bounding box center [456, 107] width 69 height 13
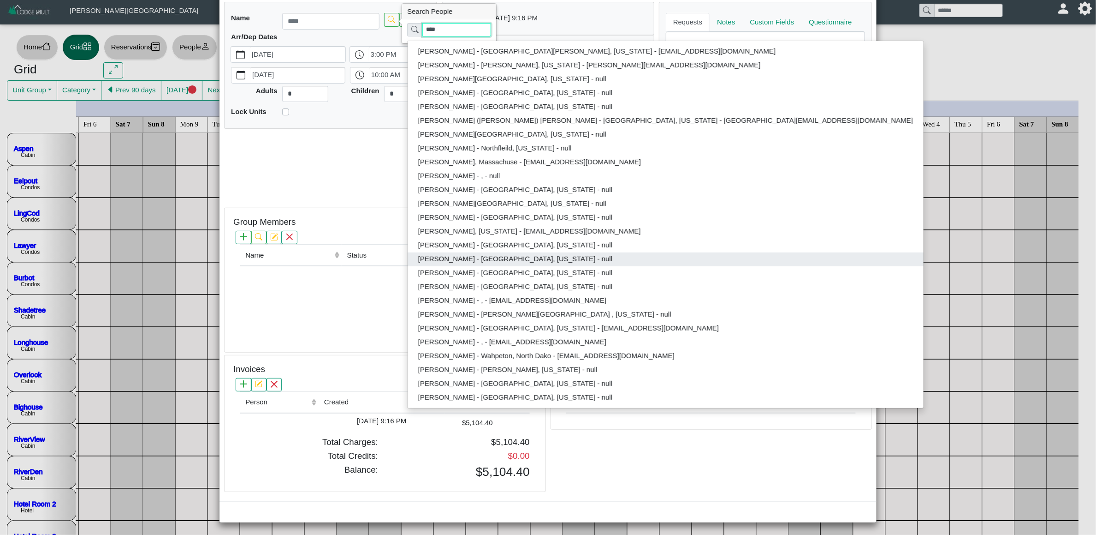
scroll to position [86, 0]
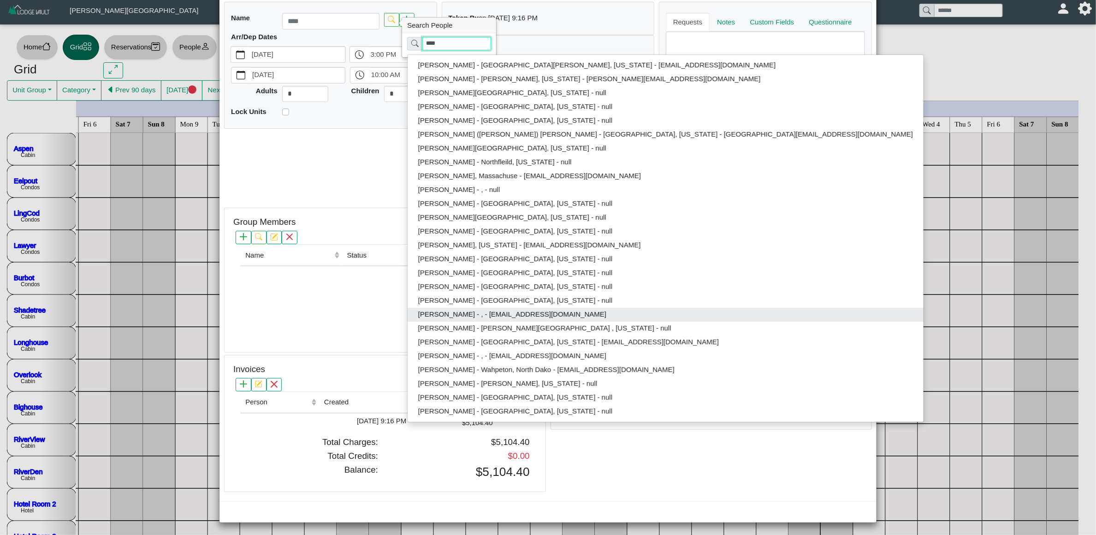
type input "****"
click at [456, 313] on button "[PERSON_NAME] - , - [EMAIL_ADDRESS][DOMAIN_NAME]" at bounding box center [666, 315] width 516 height 14
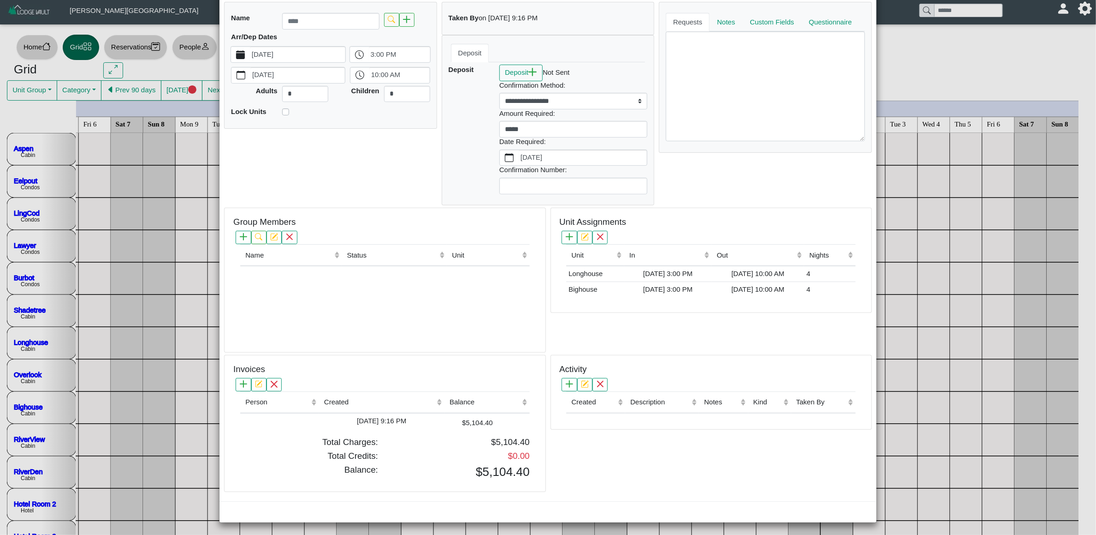
type input "**********"
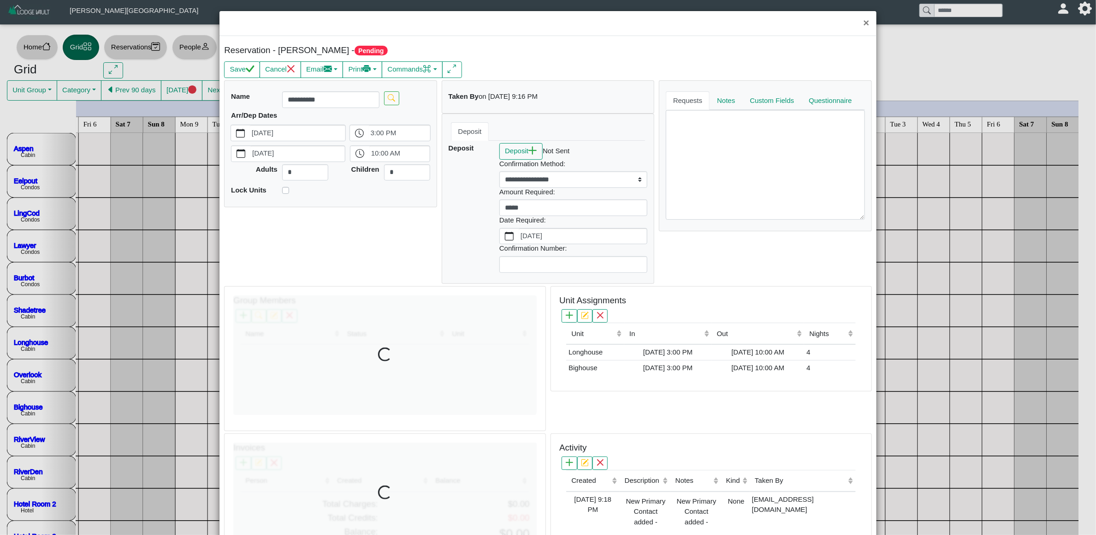
scroll to position [0, 0]
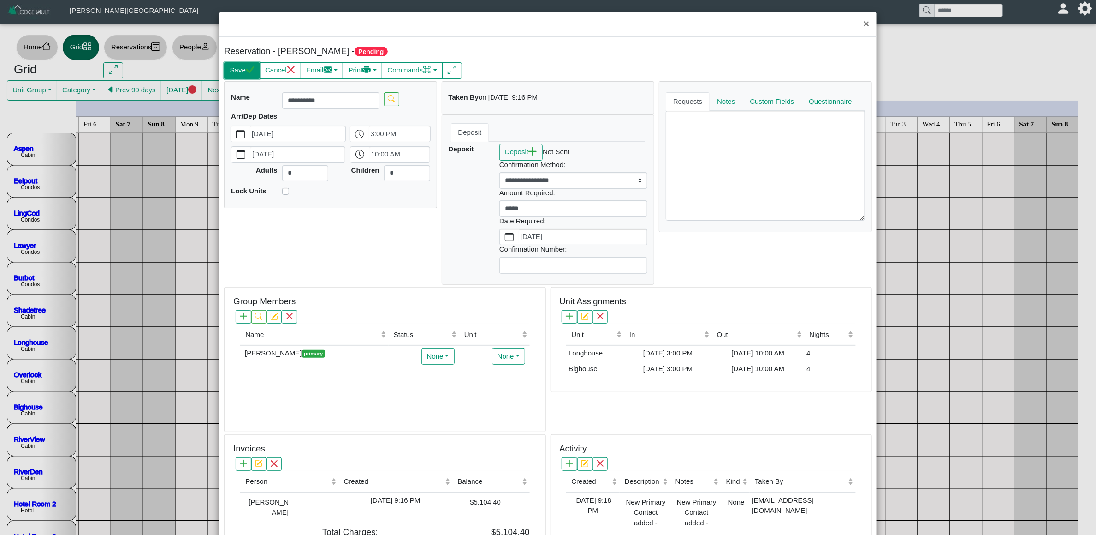
click at [241, 71] on button "Save" at bounding box center [242, 70] width 36 height 17
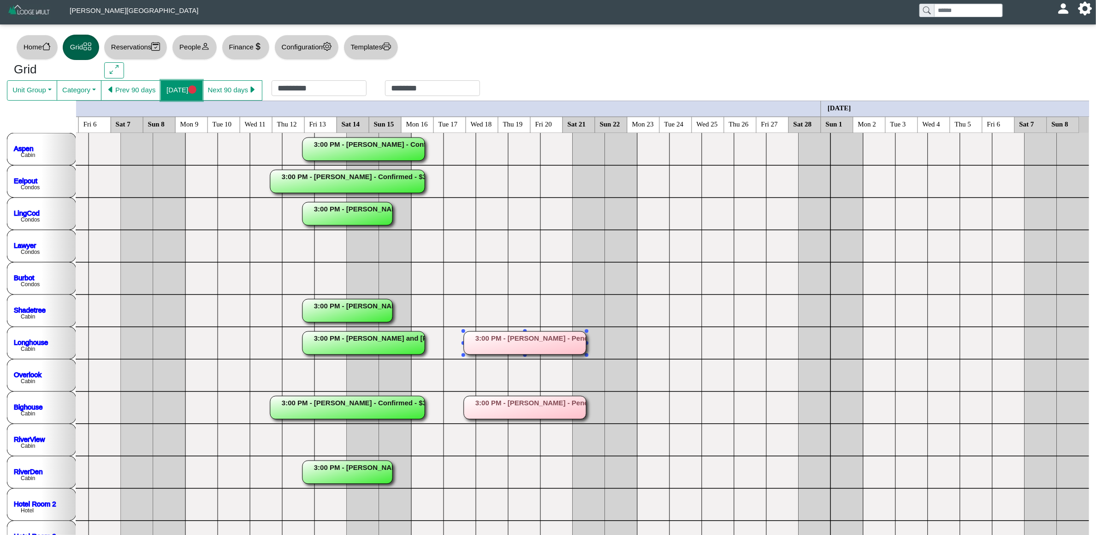
click at [178, 90] on button "[DATE]" at bounding box center [182, 90] width 42 height 20
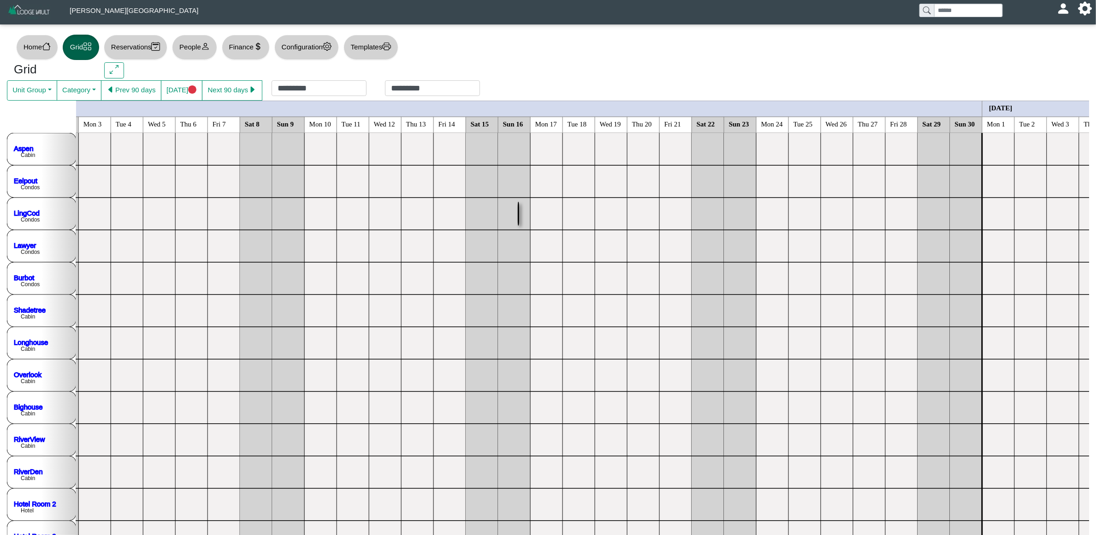
scroll to position [0, 1622]
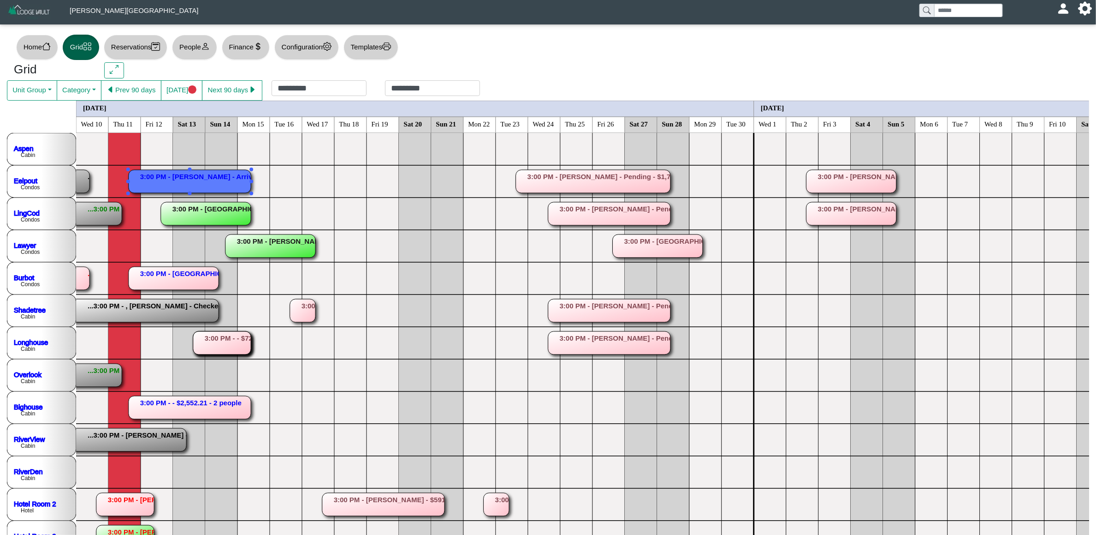
click at [183, 184] on rect at bounding box center [190, 181] width 122 height 23
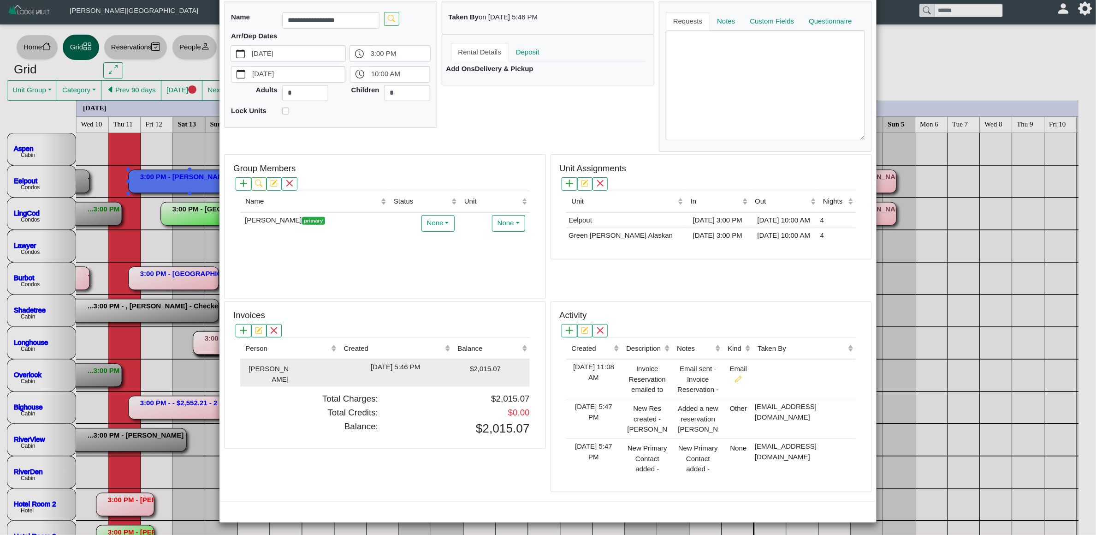
click at [433, 371] on div "[DATE] 5:46 PM" at bounding box center [395, 367] width 109 height 11
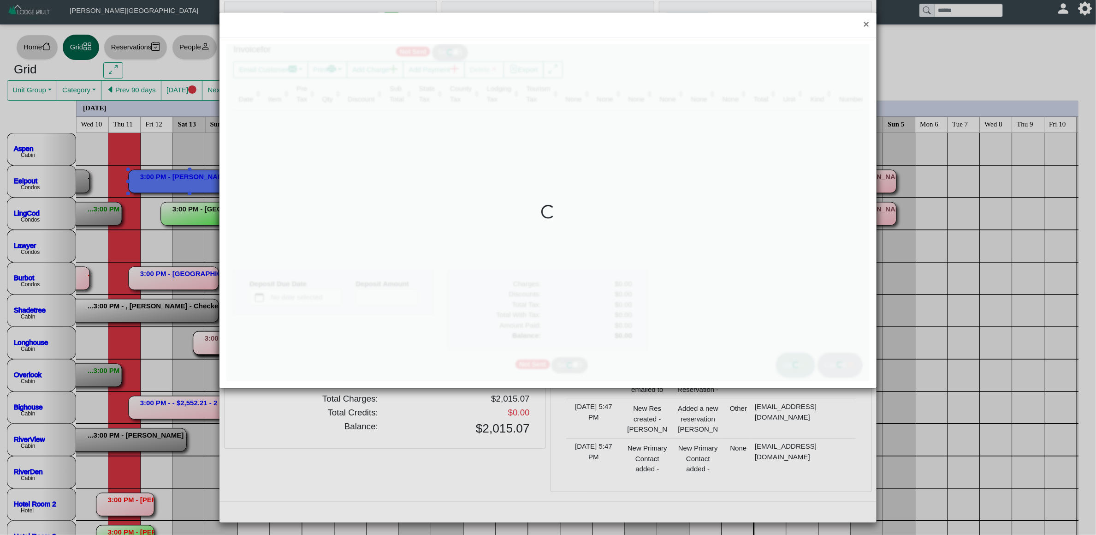
type input "*"
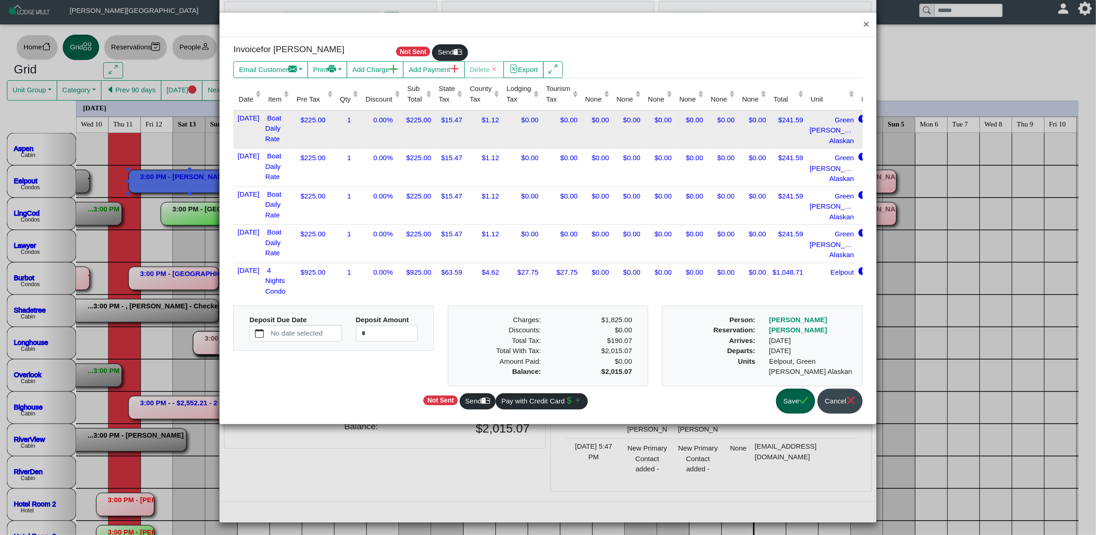
click at [329, 131] on td "$225.00" at bounding box center [312, 129] width 43 height 38
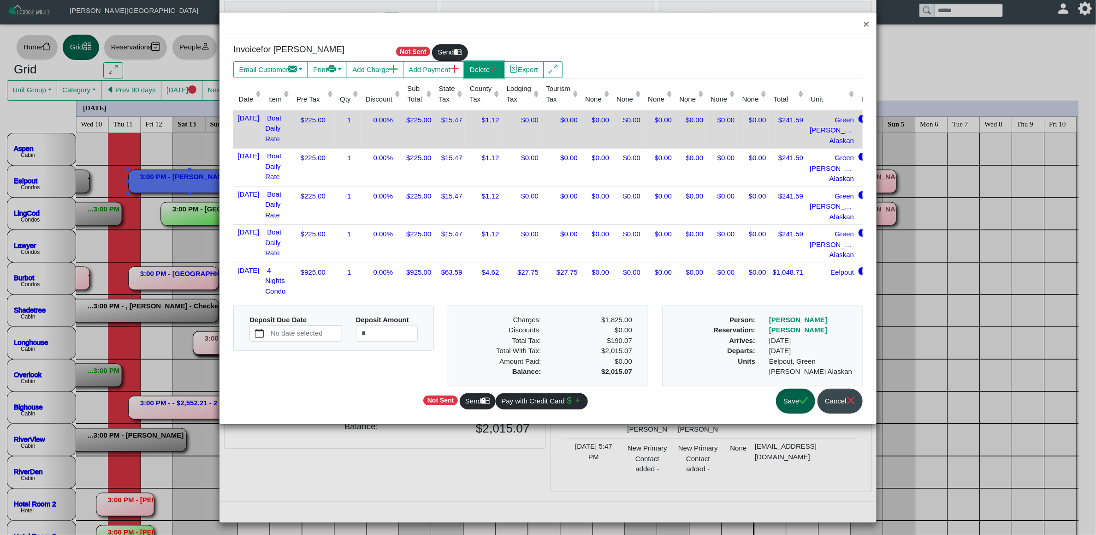
click at [483, 69] on button "Delete" at bounding box center [484, 69] width 40 height 17
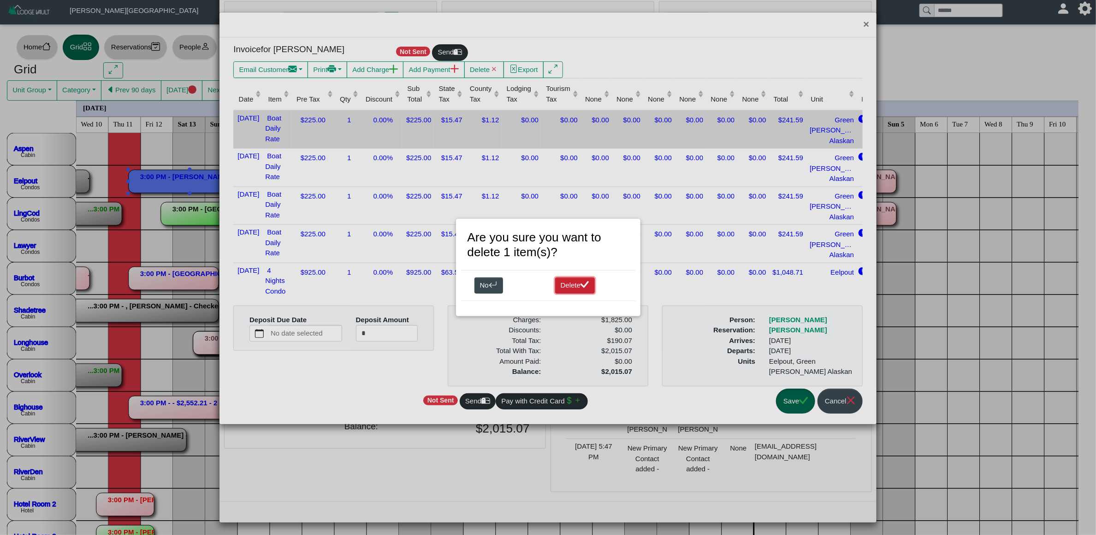
click at [580, 284] on button "Delete" at bounding box center [575, 285] width 40 height 17
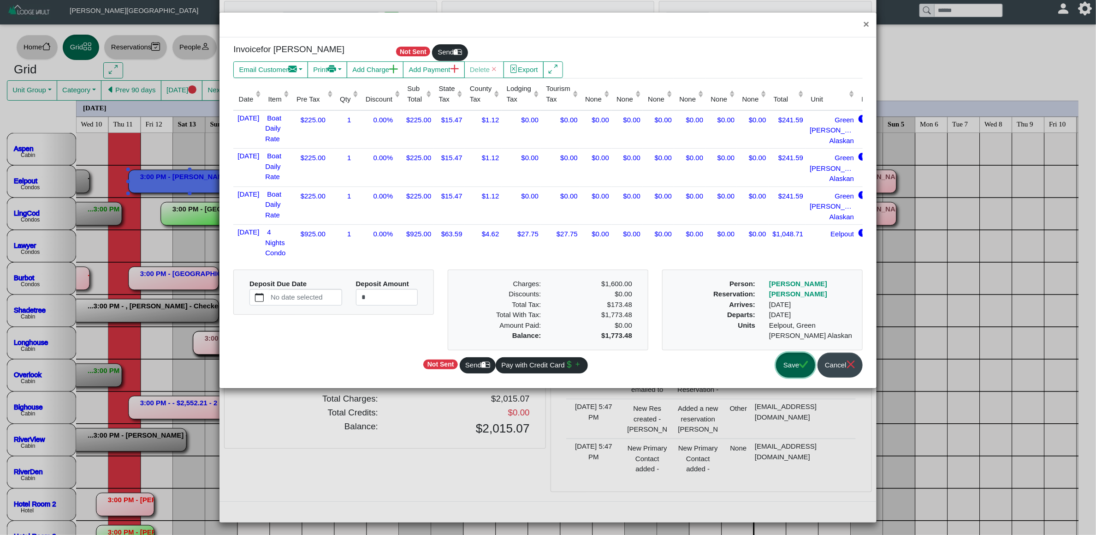
click at [793, 367] on button "Save" at bounding box center [795, 364] width 39 height 25
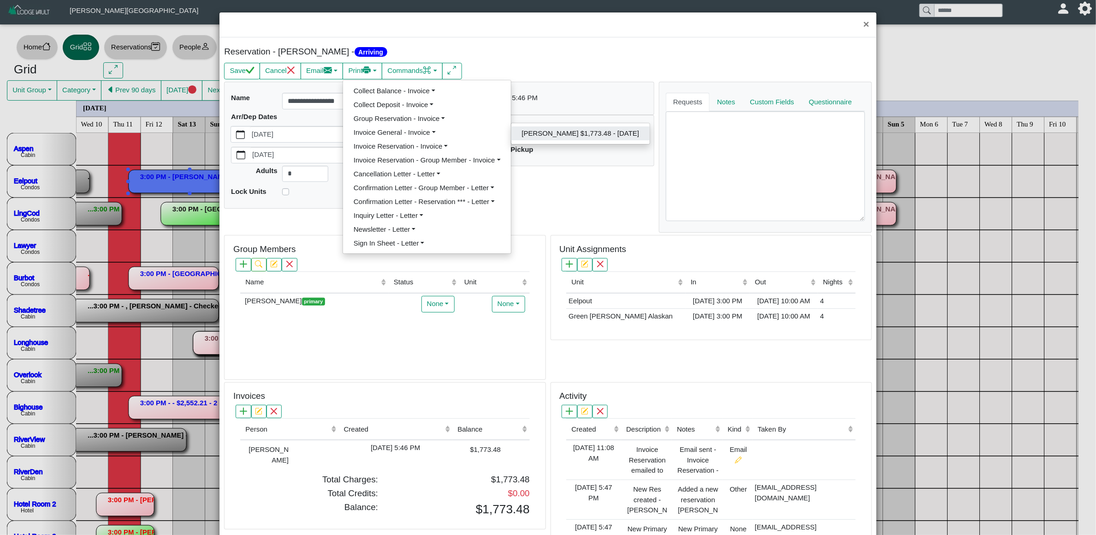
click at [559, 129] on link "[PERSON_NAME] $1,773.48 - [DATE]" at bounding box center [580, 133] width 138 height 14
select select "*****"
select select "****"
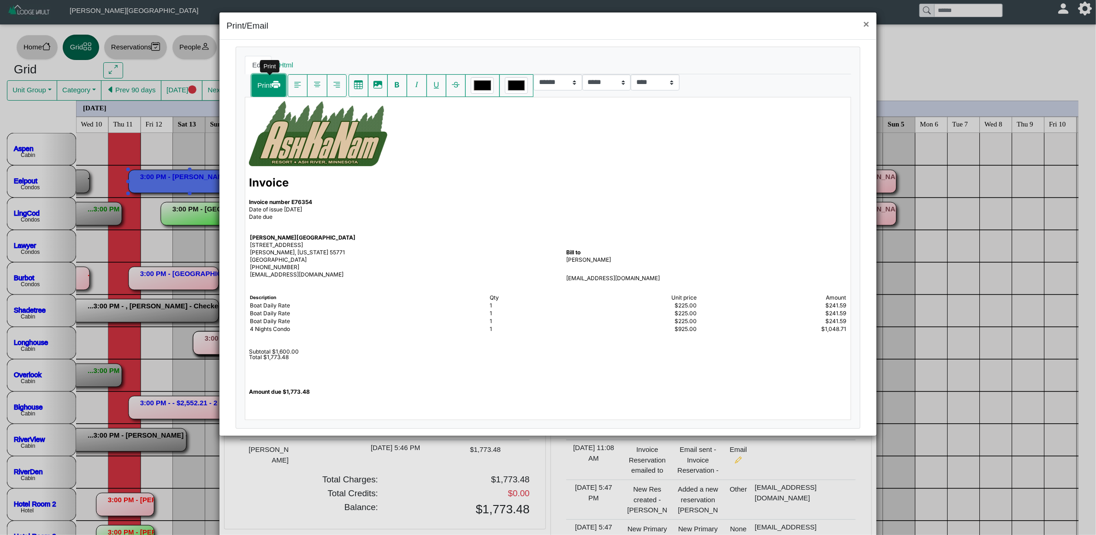
click at [264, 89] on button "Print" at bounding box center [269, 85] width 34 height 23
click at [265, 90] on button "Print" at bounding box center [269, 85] width 34 height 23
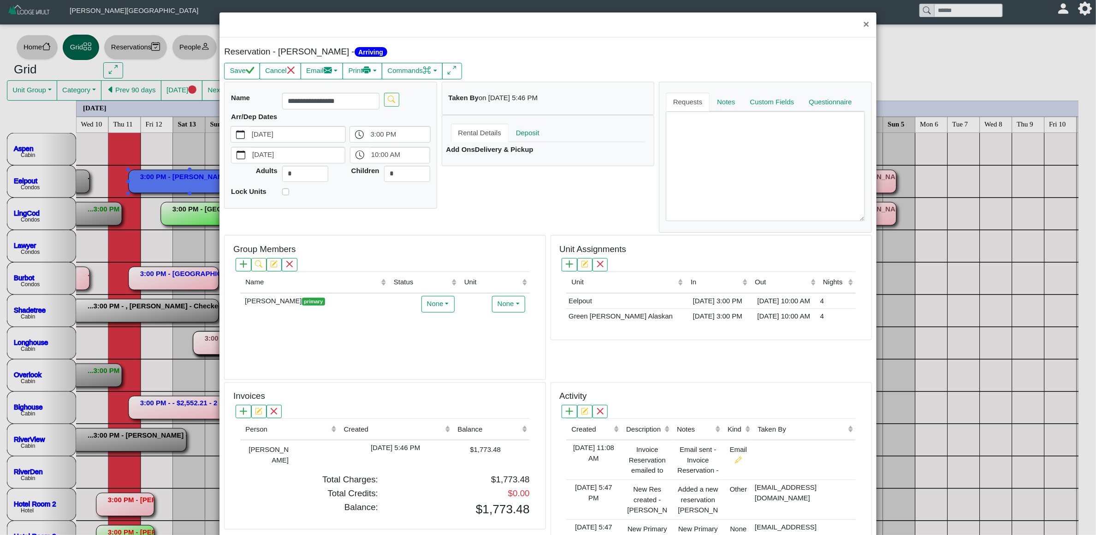
click at [428, 440] on td "[DATE] 5:46 PM" at bounding box center [396, 454] width 114 height 28
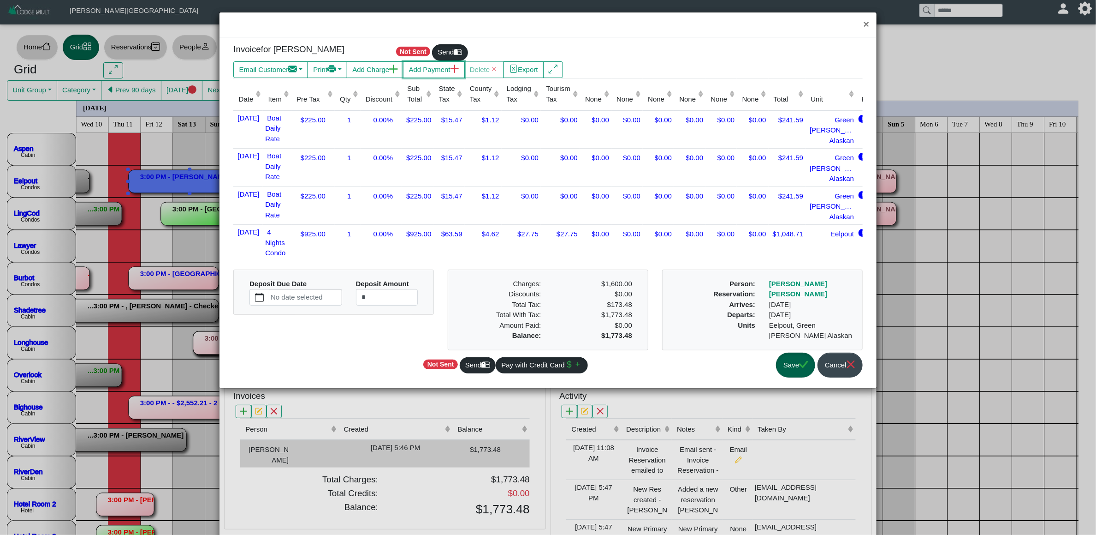
click at [428, 66] on button "Add Payment" at bounding box center [433, 69] width 61 height 17
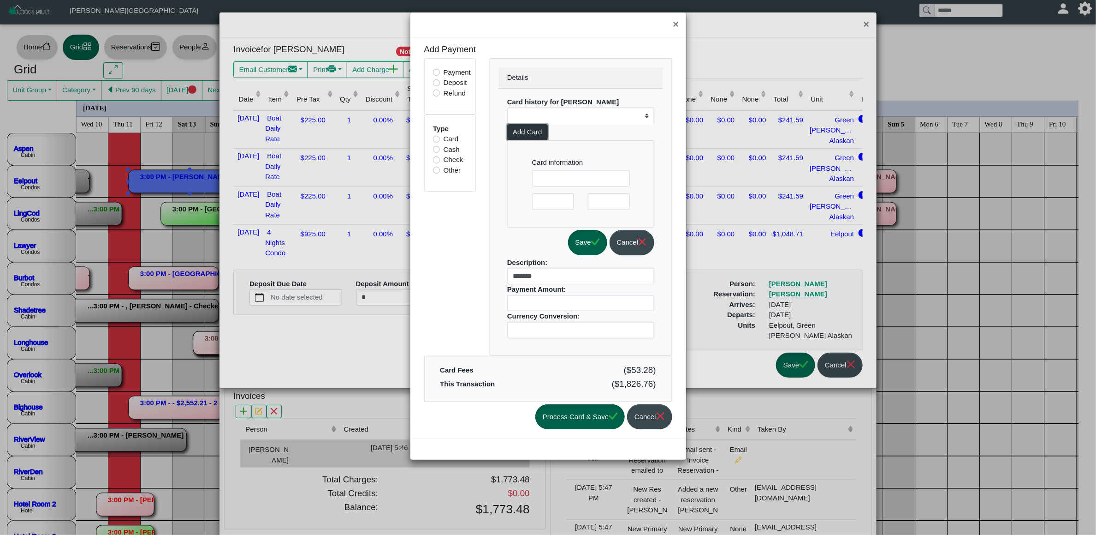
click at [523, 134] on button "Add Card" at bounding box center [527, 132] width 41 height 17
click at [588, 172] on div at bounding box center [581, 178] width 98 height 17
click at [554, 209] on div at bounding box center [553, 201] width 42 height 17
click at [579, 237] on button "Save" at bounding box center [587, 242] width 39 height 25
select select
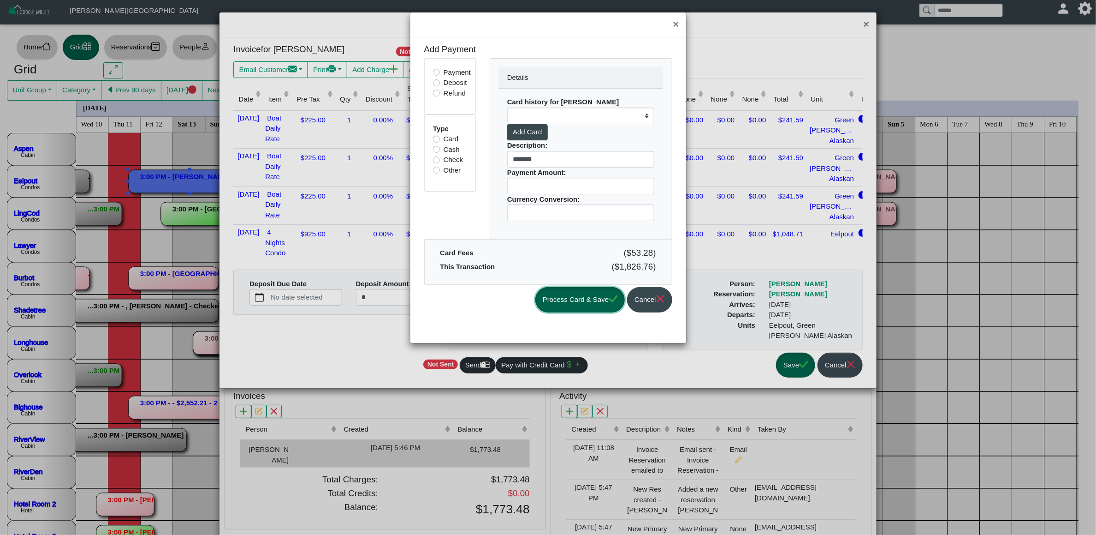
click at [588, 296] on button "Process Card & Save" at bounding box center [579, 299] width 89 height 25
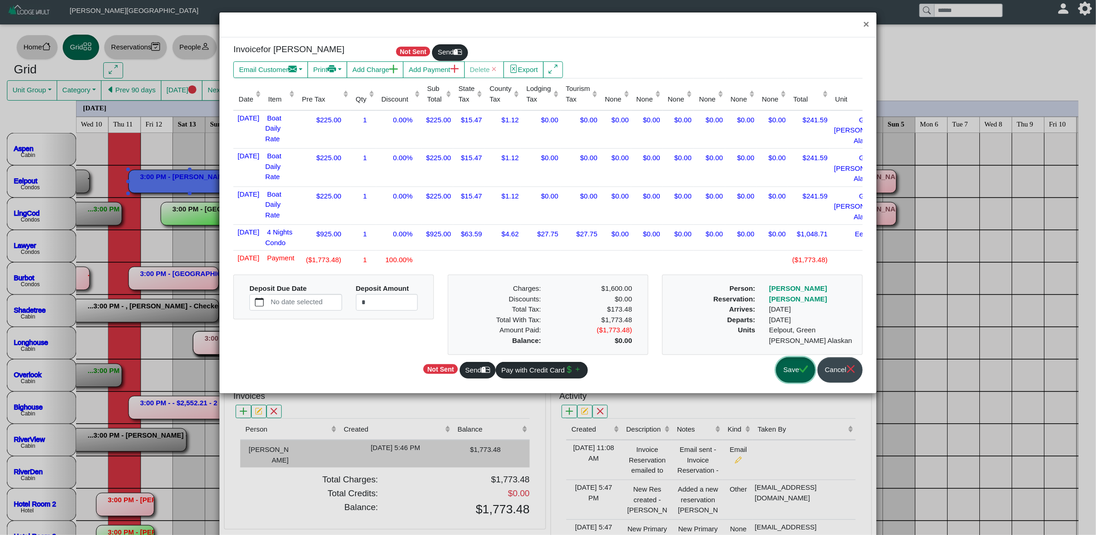
click at [796, 368] on button "Save" at bounding box center [795, 369] width 39 height 25
